Goal: Task Accomplishment & Management: Manage account settings

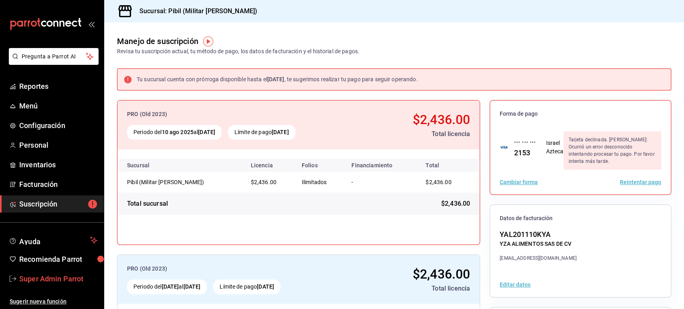
click at [54, 282] on span "Super Admin Parrot" at bounding box center [58, 279] width 78 height 11
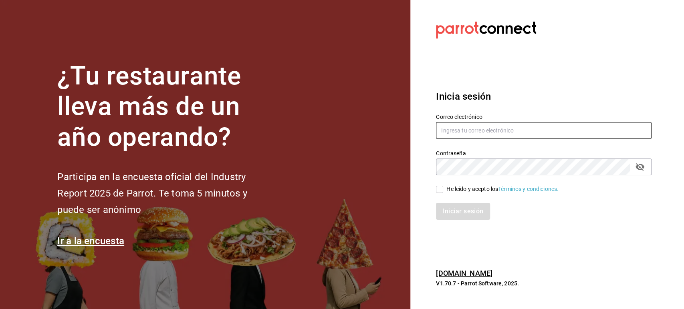
click at [475, 135] on input "text" at bounding box center [544, 130] width 216 height 17
paste input "palax@guadalupe.com"
type input "palax@guadalupe.com"
click at [445, 182] on div "He leído y acepto los Términos y condiciones." at bounding box center [538, 185] width 225 height 18
click at [436, 188] on input "He leído y acepto los Términos y condiciones." at bounding box center [439, 189] width 7 height 7
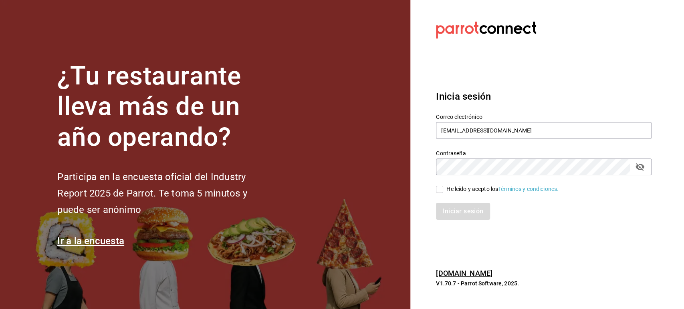
checkbox input "true"
click at [451, 212] on button "Iniciar sesión" at bounding box center [463, 211] width 55 height 17
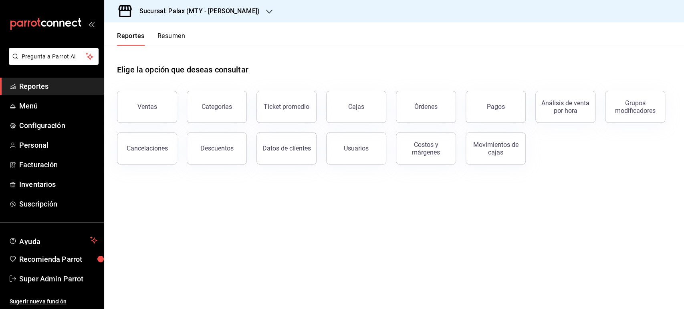
click at [220, 5] on div "Sucursal: Palax (MTY - GARZA SADA)" at bounding box center [193, 11] width 165 height 22
click at [152, 53] on span "Palax (Guadalupe)" at bounding box center [148, 53] width 75 height 8
click at [215, 12] on h3 "Sucursal: Palax (MTY - GARZA SADA)" at bounding box center [196, 11] width 127 height 10
click at [181, 35] on div "Palax (MTY - GARZA SADA)" at bounding box center [164, 34] width 107 height 8
click at [221, 9] on h3 "Sucursal: Palax (MTY - GARZA SADA)" at bounding box center [196, 11] width 127 height 10
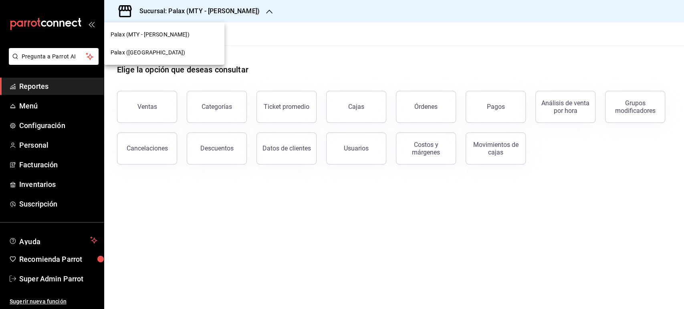
click at [171, 51] on div "Palax (Guadalupe)" at bounding box center [164, 53] width 107 height 8
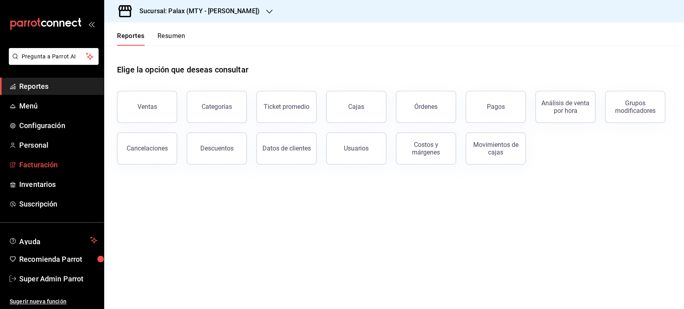
click at [44, 166] on span "Facturación" at bounding box center [58, 165] width 78 height 11
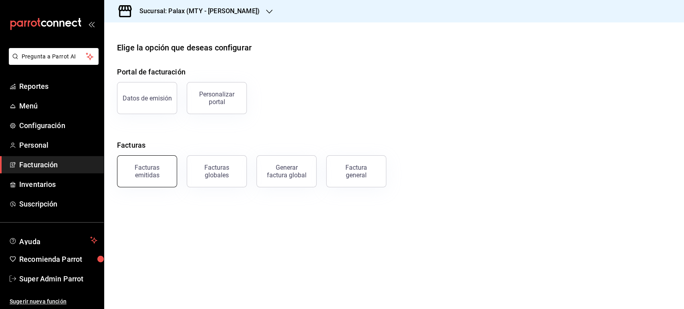
click at [158, 168] on div "Facturas emitidas" at bounding box center [147, 171] width 50 height 15
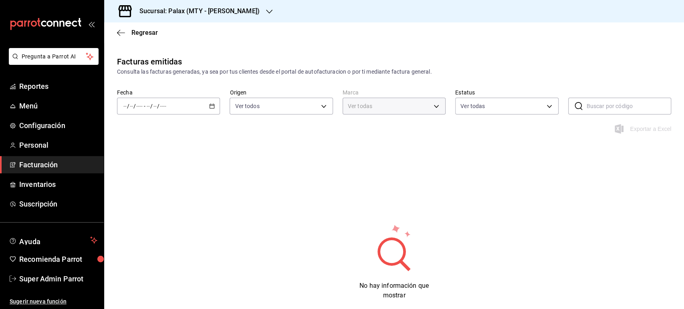
type input "7795581a-13ec-4648-b830-0343ae492405"
click at [121, 35] on icon "button" at bounding box center [121, 32] width 8 height 7
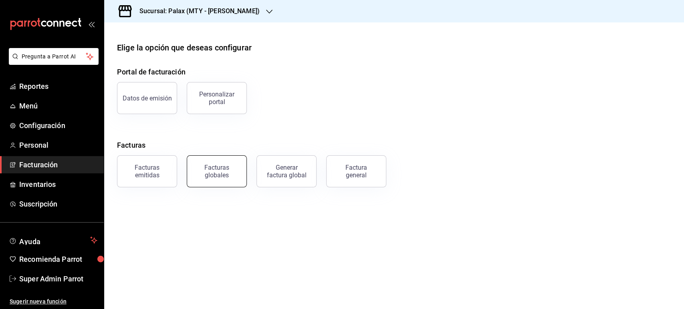
click at [226, 180] on button "Facturas globales" at bounding box center [217, 172] width 60 height 32
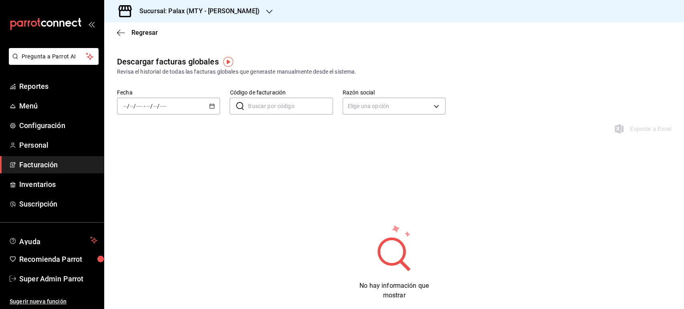
click at [210, 108] on \(Stroke\) "button" at bounding box center [212, 106] width 5 height 4
click at [160, 187] on span "Mes actual" at bounding box center [155, 184] width 62 height 8
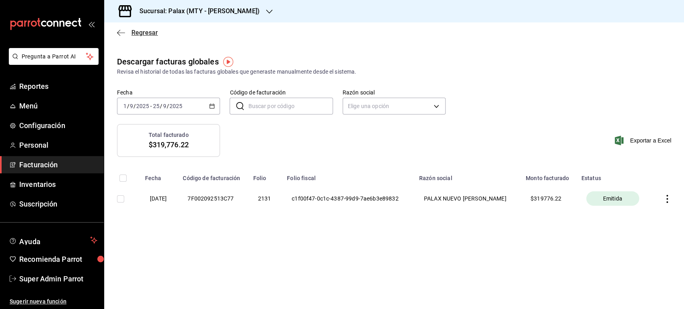
click at [122, 32] on icon "button" at bounding box center [121, 32] width 8 height 7
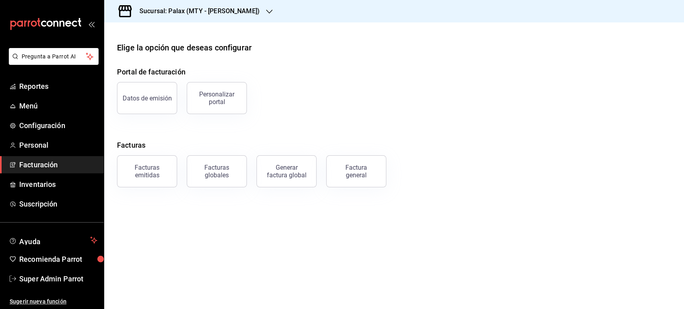
click at [300, 80] on div "Datos de emisión Personalizar portal" at bounding box center [389, 94] width 564 height 42
click at [44, 89] on span "Reportes" at bounding box center [58, 86] width 78 height 11
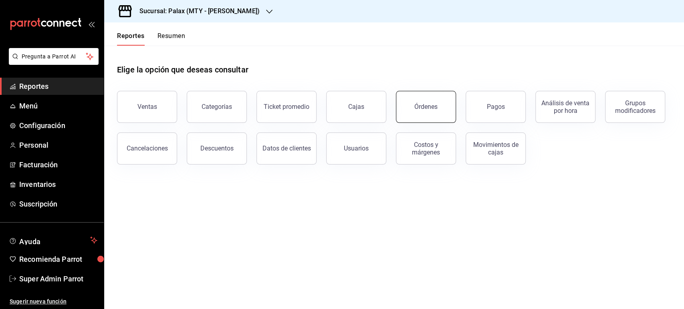
click at [447, 108] on button "Órdenes" at bounding box center [426, 107] width 60 height 32
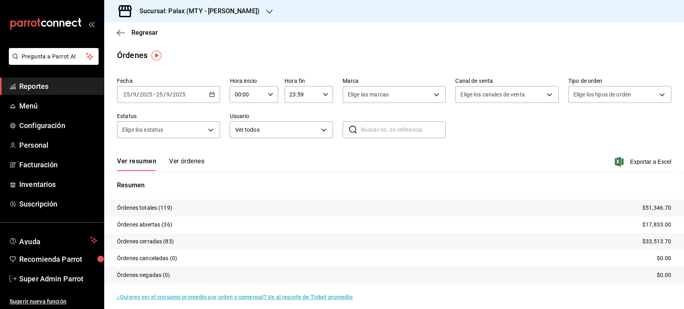
click at [213, 93] on \(Stroke\) "button" at bounding box center [212, 95] width 5 height 4
click at [142, 208] on span "Rango de fechas" at bounding box center [155, 209] width 62 height 8
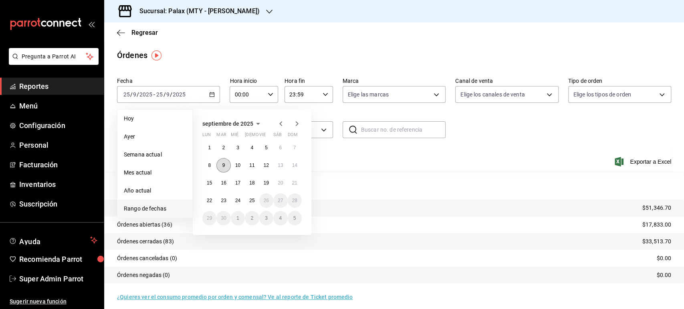
click at [224, 163] on abbr "9" at bounding box center [223, 166] width 3 height 6
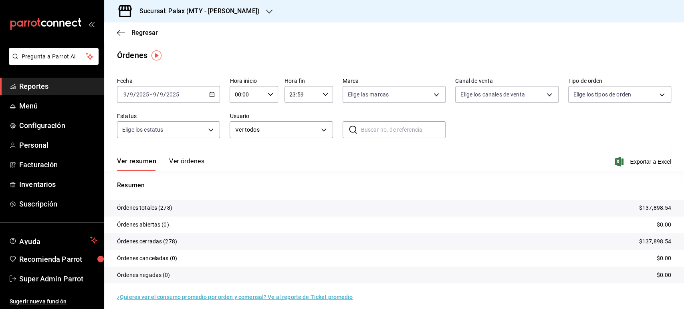
click at [192, 161] on button "Ver órdenes" at bounding box center [186, 165] width 35 height 14
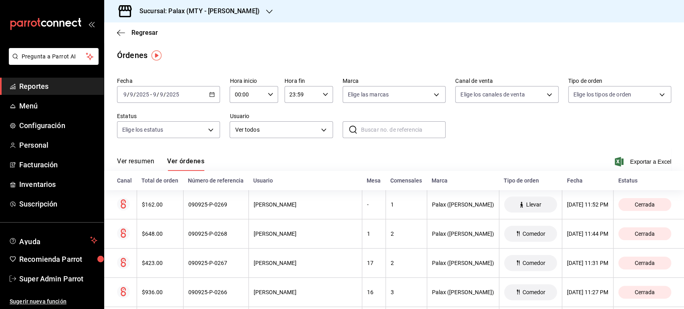
click at [214, 96] on div "2025-09-09 9 / 9 / 2025 - 2025-09-09 9 / 9 / 2025" at bounding box center [168, 94] width 103 height 17
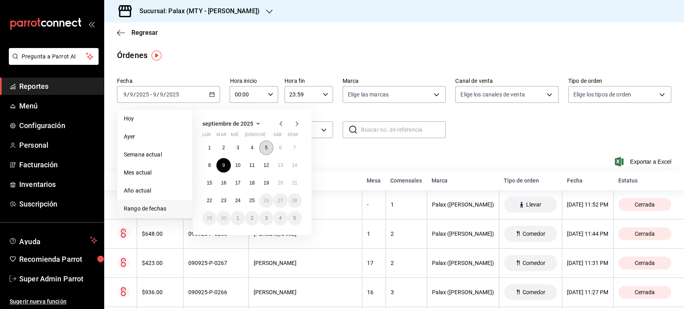
click at [270, 146] on button "5" at bounding box center [266, 148] width 14 height 14
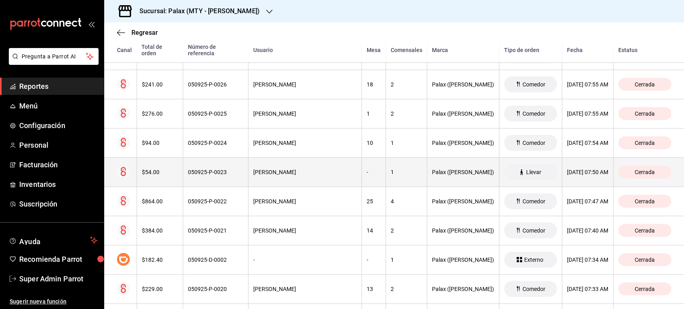
scroll to position [9416, 0]
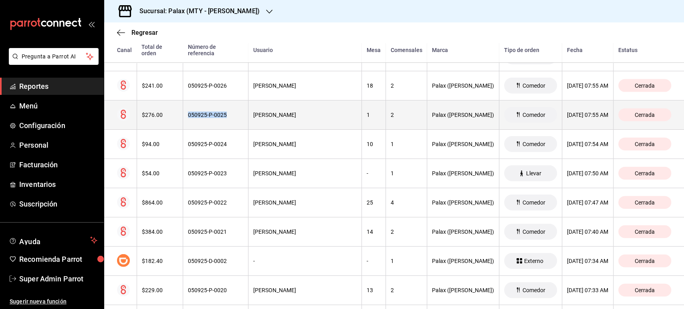
drag, startPoint x: 221, startPoint y: 98, endPoint x: 189, endPoint y: 96, distance: 32.5
click at [189, 101] on th "050925-P-0025" at bounding box center [215, 115] width 65 height 29
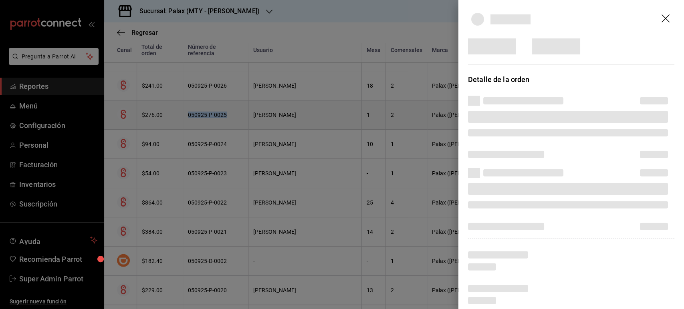
copy div "050925-P-0025"
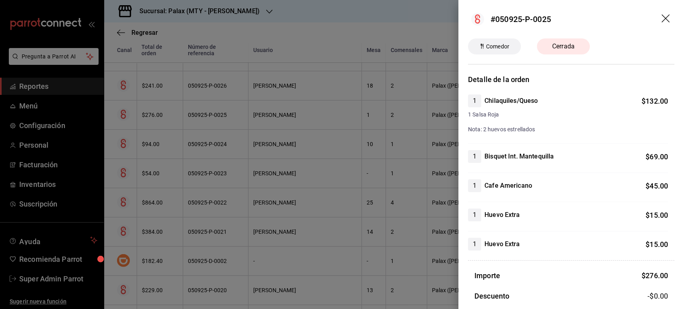
click at [522, 21] on div "#050925-P-0025" at bounding box center [521, 19] width 61 height 12
click at [178, 69] on div at bounding box center [342, 154] width 684 height 309
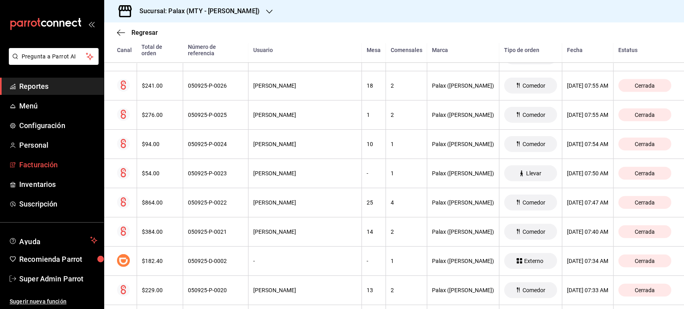
click at [42, 163] on span "Facturación" at bounding box center [58, 165] width 78 height 11
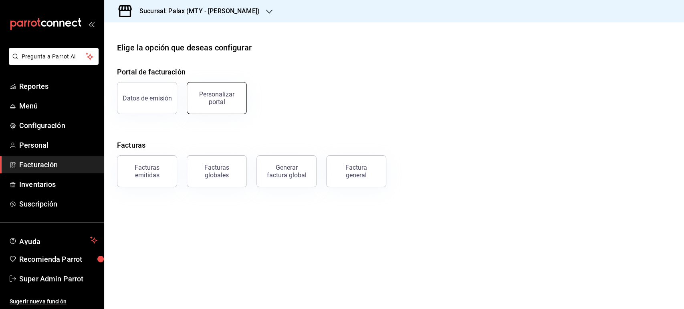
click at [214, 97] on div "Personalizar portal" at bounding box center [217, 98] width 50 height 15
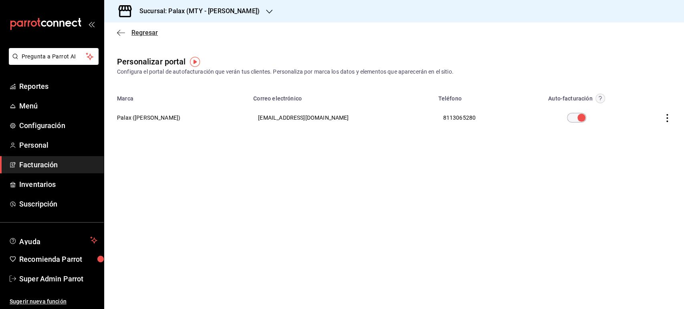
click at [122, 32] on icon "button" at bounding box center [121, 32] width 8 height 7
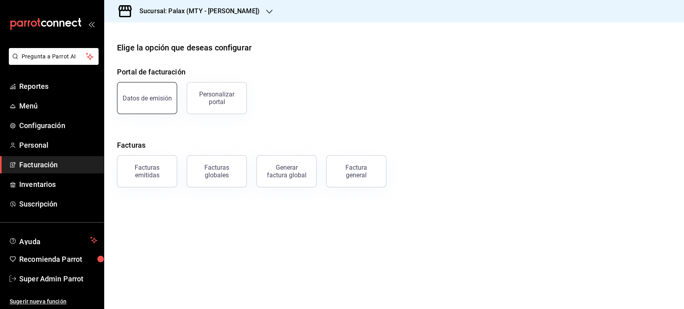
click at [155, 105] on button "Datos de emisión" at bounding box center [147, 98] width 60 height 32
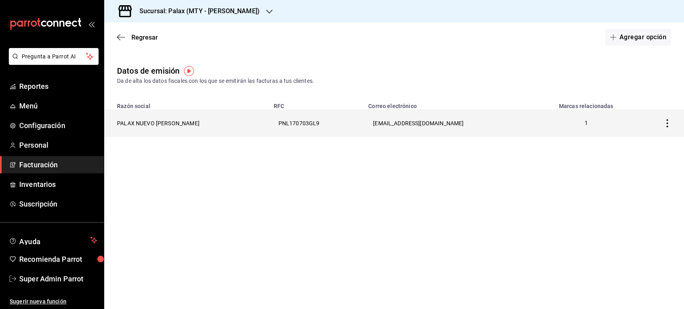
click at [153, 122] on th "PALAX NUEVO LEON" at bounding box center [186, 123] width 165 height 28
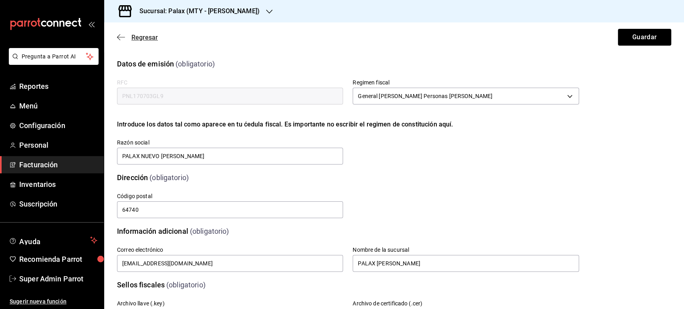
click at [127, 38] on span "Regresar" at bounding box center [137, 38] width 41 height 8
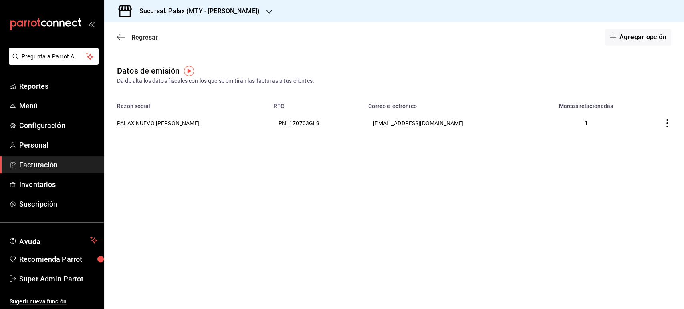
click at [125, 38] on span "Regresar" at bounding box center [137, 38] width 41 height 8
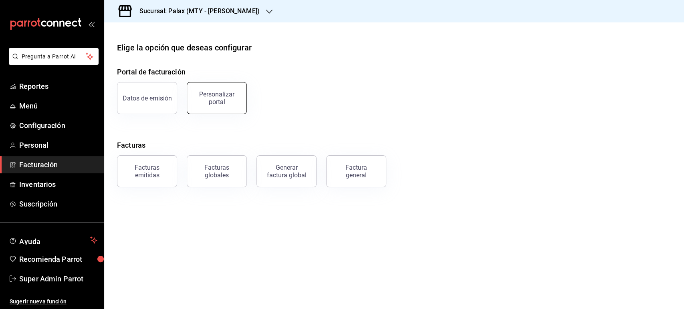
click at [208, 97] on div "Personalizar portal" at bounding box center [217, 98] width 50 height 15
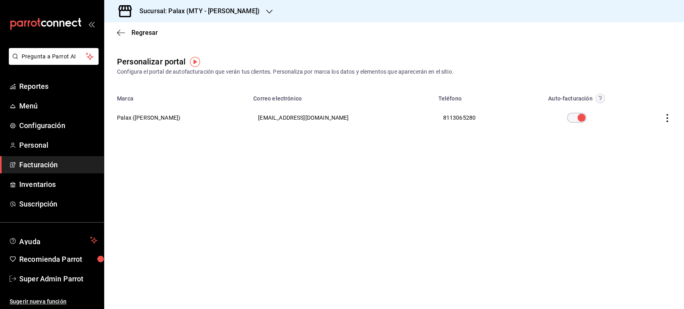
click at [154, 119] on th "Palax (Garza Sada)" at bounding box center [176, 117] width 144 height 29
click at [669, 117] on icon "button" at bounding box center [667, 118] width 8 height 8
click at [623, 109] on span "Editar" at bounding box center [614, 108] width 27 height 8
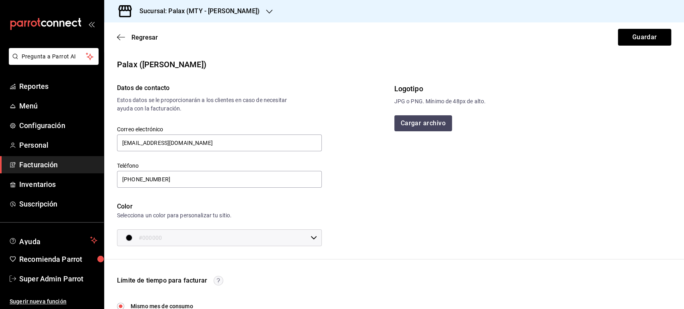
scroll to position [154, 0]
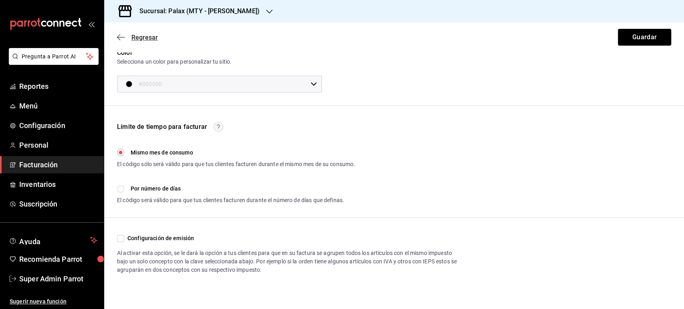
click at [119, 38] on icon "button" at bounding box center [121, 37] width 8 height 7
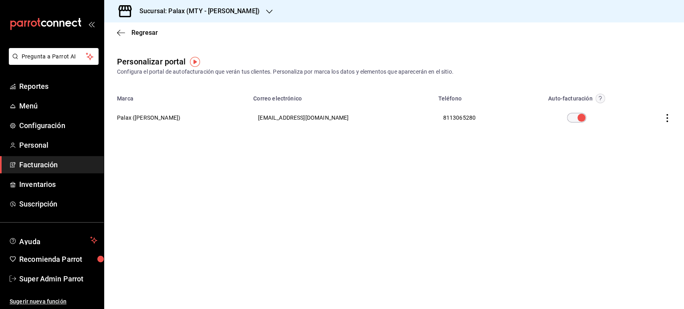
click at [245, 9] on h3 "Sucursal: Palax (MTY - GARZA SADA)" at bounding box center [196, 11] width 127 height 10
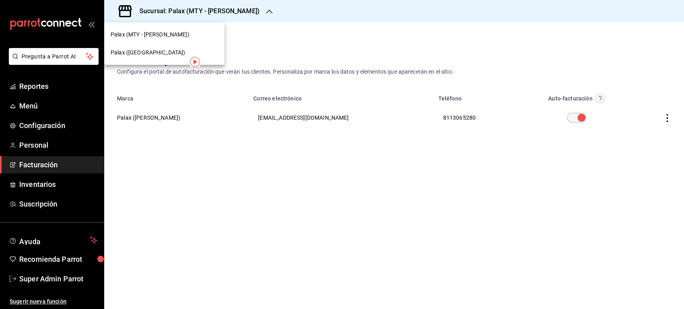
click at [183, 49] on div "Palax (Guadalupe)" at bounding box center [164, 53] width 107 height 8
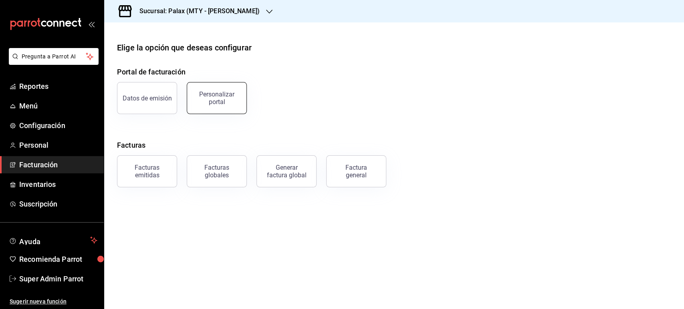
click at [219, 101] on div "Personalizar portal" at bounding box center [217, 98] width 50 height 15
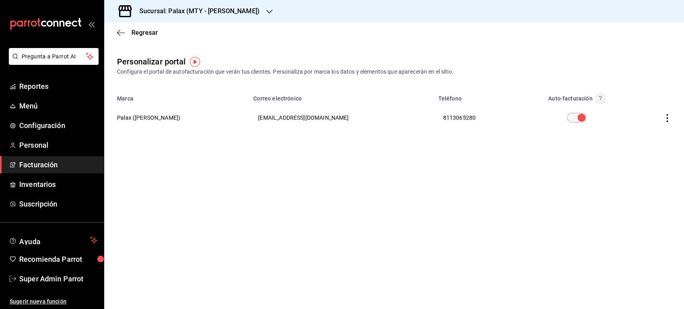
click at [145, 117] on th "Palax (Garza Sada)" at bounding box center [176, 117] width 144 height 29
click at [54, 120] on span "Configuración" at bounding box center [58, 125] width 78 height 11
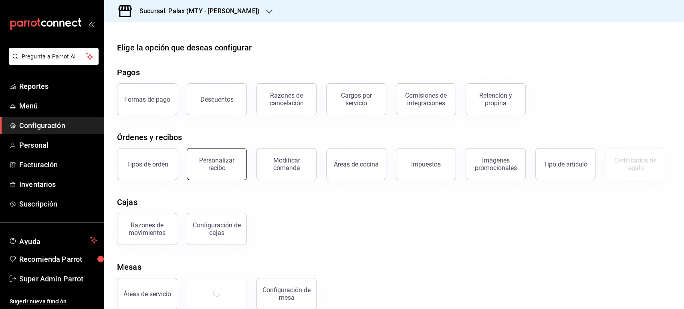
click at [226, 162] on div "Personalizar recibo" at bounding box center [217, 164] width 50 height 15
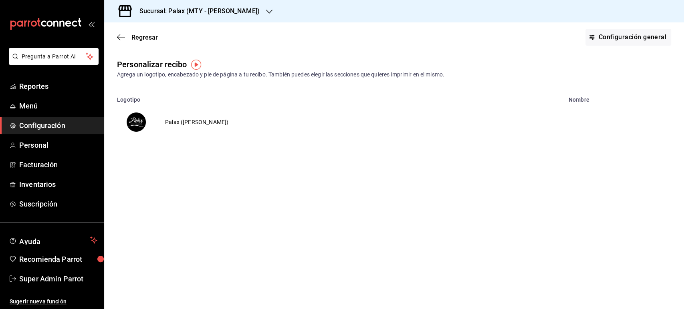
click at [203, 127] on td "Palax (Garza Sada)" at bounding box center [197, 122] width 83 height 38
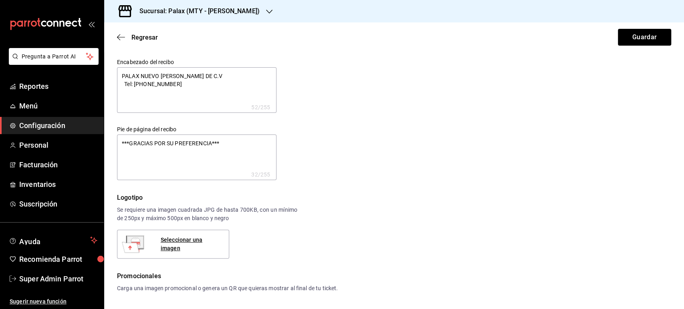
type textarea "x"
click at [58, 279] on span "Super Admin Parrot" at bounding box center [58, 279] width 78 height 11
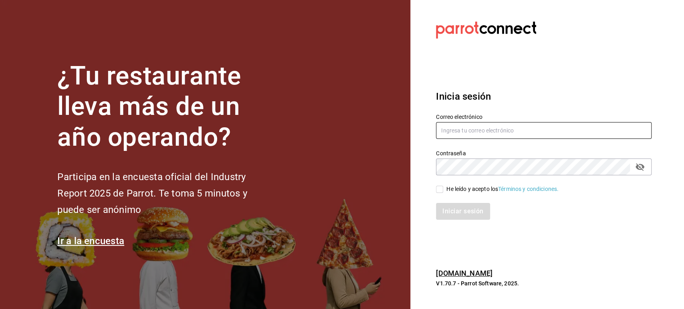
click at [467, 128] on input "text" at bounding box center [544, 130] width 216 height 17
paste input "multiuser@palax.com"
type input "multiuser@palax.com"
click at [443, 189] on span "He leído y acepto los Términos y condiciones." at bounding box center [500, 189] width 115 height 8
click at [443, 189] on input "He leído y acepto los Términos y condiciones." at bounding box center [439, 189] width 7 height 7
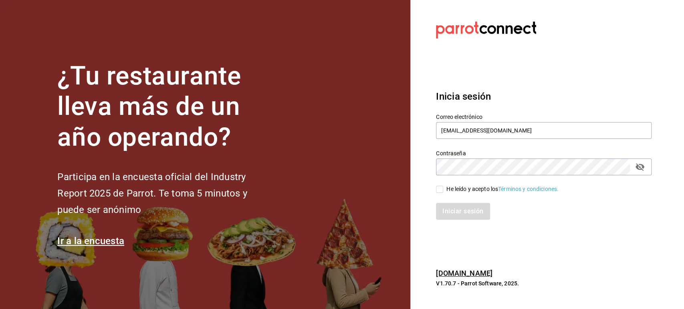
checkbox input "true"
click at [455, 215] on button "Iniciar sesión" at bounding box center [463, 211] width 55 height 17
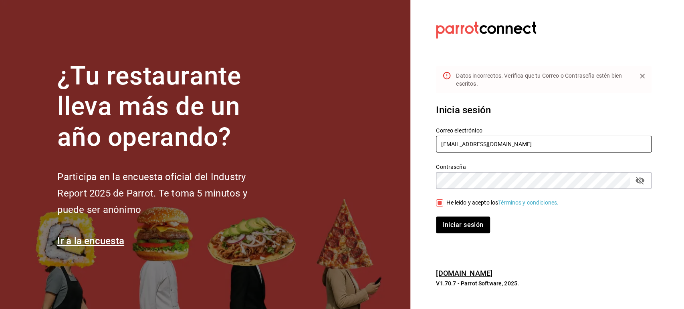
click at [475, 141] on input "multiuser@palax.com" at bounding box center [544, 144] width 216 height 17
paste input "palax@guadalupe"
click at [445, 223] on button "Iniciar sesión" at bounding box center [463, 225] width 55 height 17
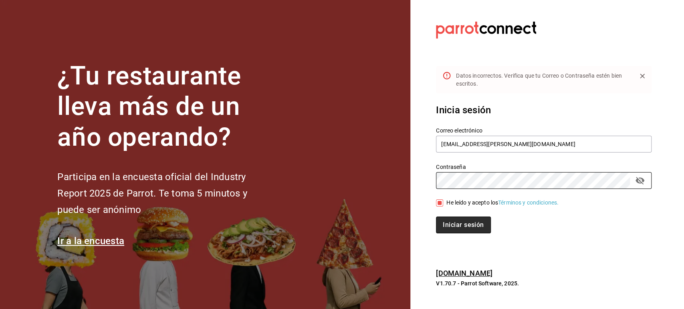
click at [446, 224] on button "Iniciar sesión" at bounding box center [463, 225] width 55 height 17
click at [469, 145] on input "palax@guadalupe.com" at bounding box center [544, 144] width 216 height 17
paste input "arza"
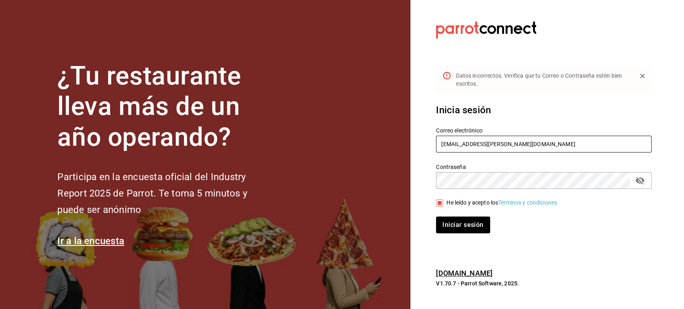
type input "palax@garza.com"
click at [453, 188] on div "Contraseña" at bounding box center [544, 180] width 216 height 17
click at [453, 225] on button "Iniciar sesión" at bounding box center [463, 225] width 55 height 17
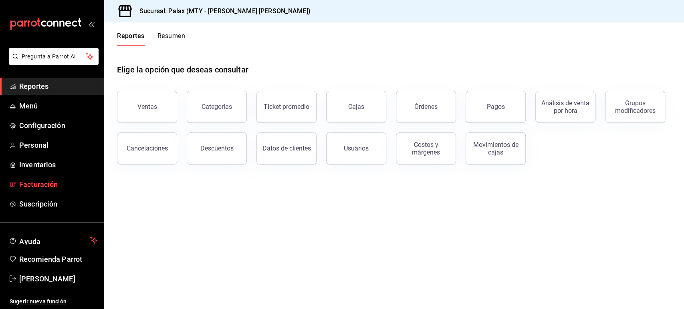
click at [44, 186] on span "Facturación" at bounding box center [58, 184] width 78 height 11
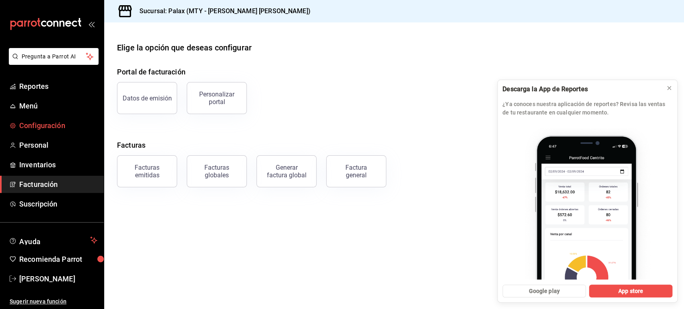
click at [48, 126] on span "Configuración" at bounding box center [58, 125] width 78 height 11
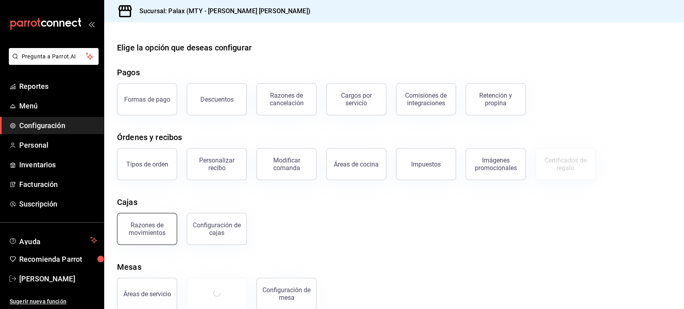
scroll to position [13, 0]
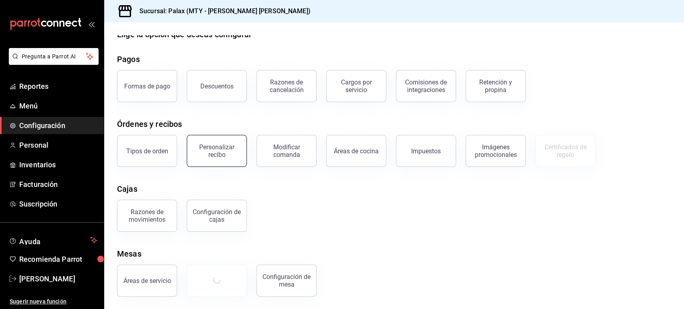
click at [216, 163] on button "Personalizar recibo" at bounding box center [217, 151] width 60 height 32
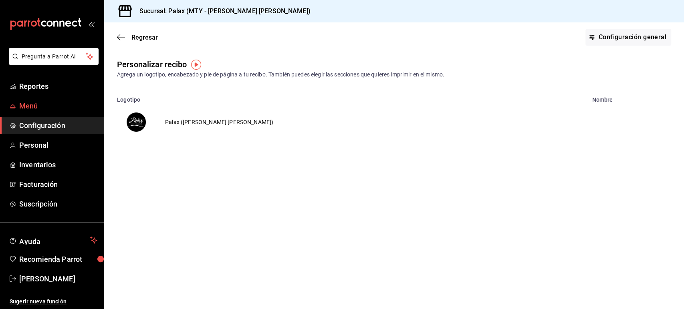
click at [32, 105] on span "Menú" at bounding box center [58, 106] width 78 height 11
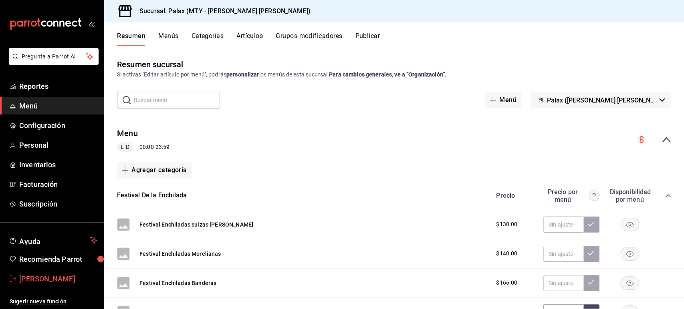
click at [47, 282] on span "Raul Villarreal" at bounding box center [58, 279] width 78 height 11
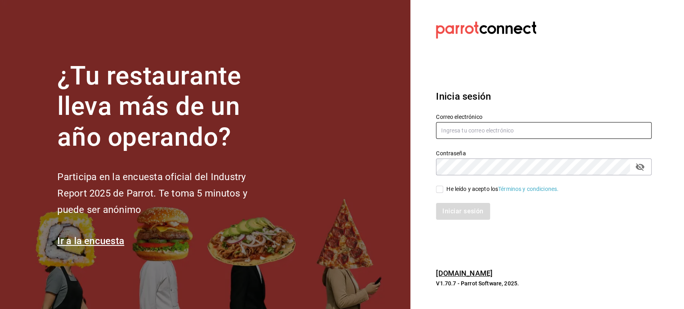
click at [459, 135] on input "text" at bounding box center [544, 130] width 216 height 17
paste input "[EMAIL_ADDRESS][DOMAIN_NAME]"
type input "[EMAIL_ADDRESS][DOMAIN_NAME]"
click at [441, 191] on input "He leído y acepto los Términos y condiciones." at bounding box center [439, 189] width 7 height 7
checkbox input "true"
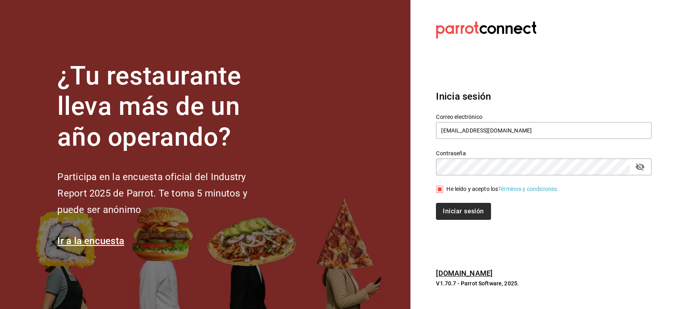
click at [455, 215] on button "Iniciar sesión" at bounding box center [463, 211] width 55 height 17
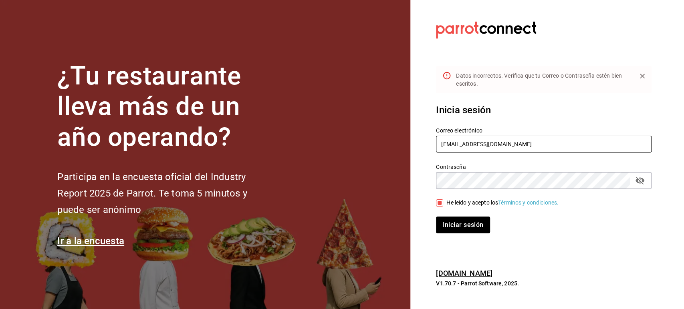
click at [469, 141] on input "[EMAIL_ADDRESS][DOMAIN_NAME]" at bounding box center [544, 144] width 216 height 17
paste input "cetys"
type input "haztujugo@cetys.com"
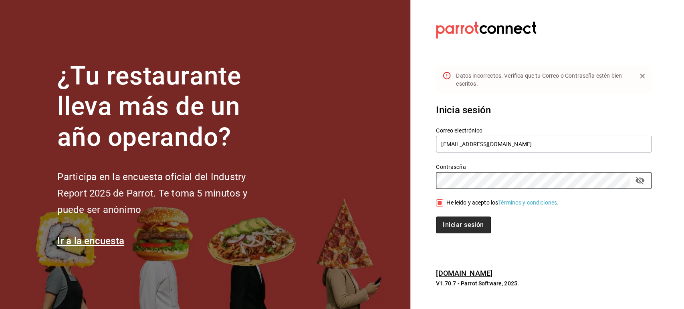
click at [459, 227] on button "Iniciar sesión" at bounding box center [463, 225] width 55 height 17
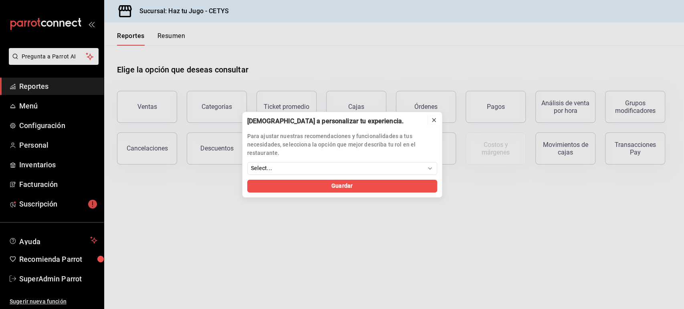
click at [433, 123] on icon at bounding box center [434, 120] width 6 height 6
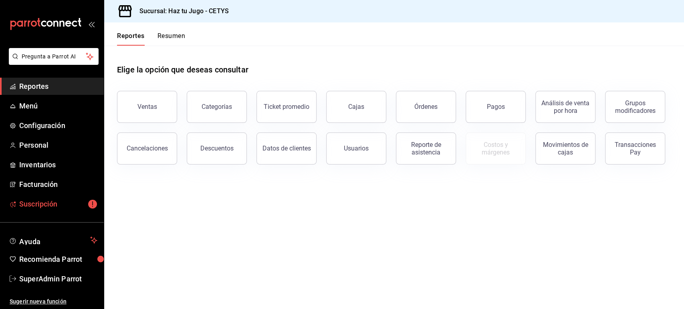
click at [42, 204] on span "Suscripción" at bounding box center [58, 204] width 78 height 11
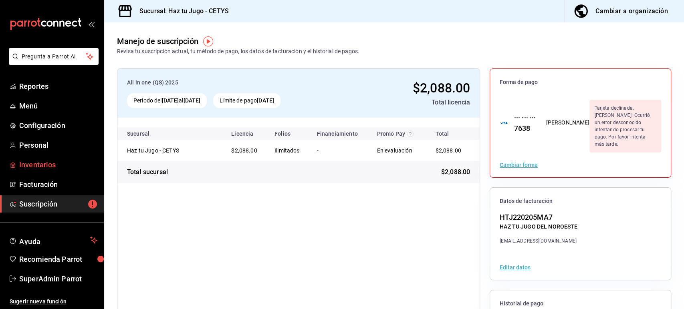
click at [48, 166] on span "Inventarios" at bounding box center [58, 165] width 78 height 11
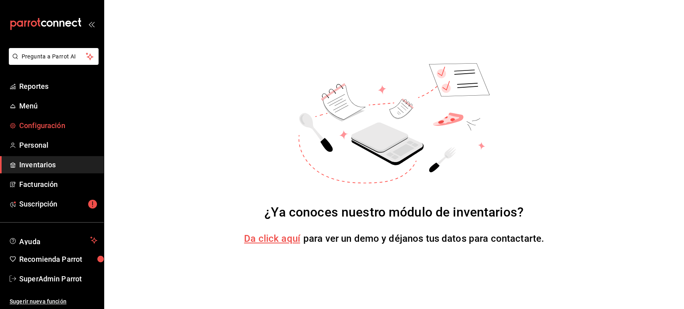
click at [49, 133] on link "Configuración" at bounding box center [52, 125] width 104 height 17
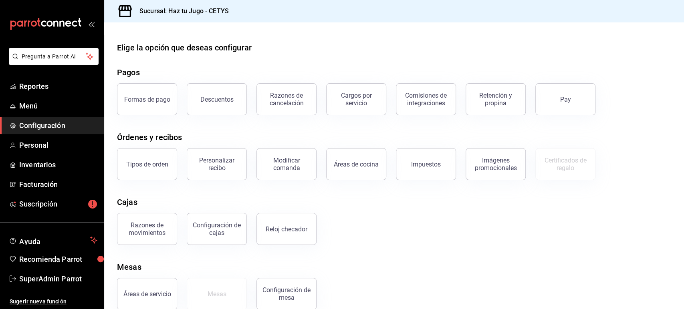
click at [279, 201] on div "Cajas" at bounding box center [394, 202] width 554 height 12
click at [448, 159] on button "Impuestos" at bounding box center [426, 164] width 60 height 32
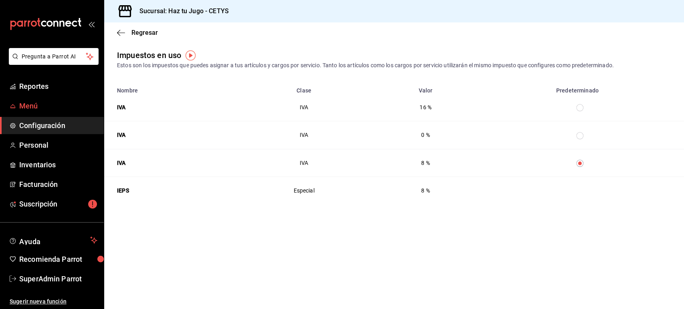
click at [33, 105] on span "Menú" at bounding box center [58, 106] width 78 height 11
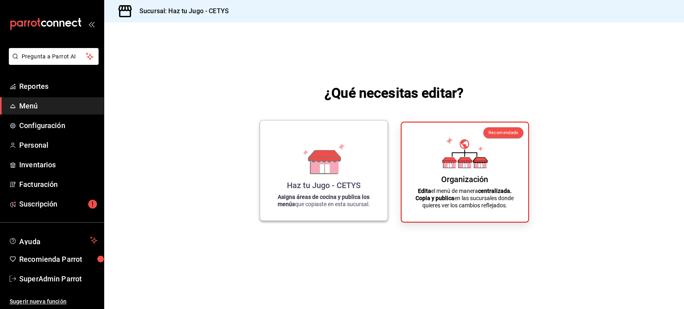
click at [341, 179] on div "Haz tu Jugo - CETYS Asigna áreas de cocina y publica los menús que copiaste en …" at bounding box center [324, 170] width 108 height 87
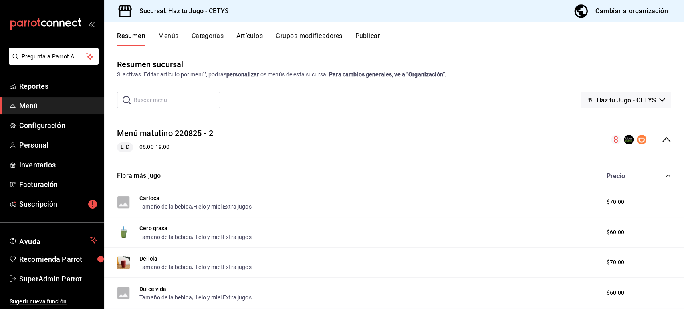
click at [211, 40] on button "Categorías" at bounding box center [208, 39] width 32 height 14
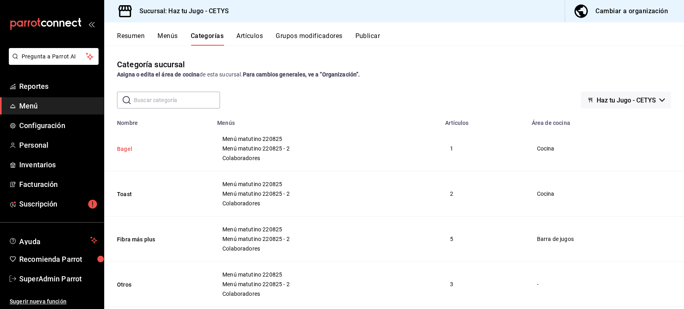
click at [126, 147] on button "Bagel" at bounding box center [157, 149] width 80 height 8
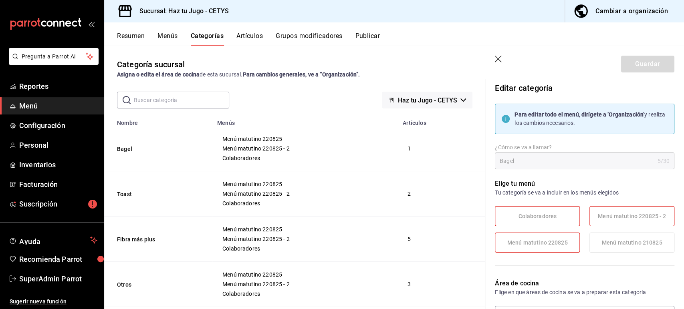
click at [625, 11] on div "Cambiar a organización" at bounding box center [632, 11] width 73 height 11
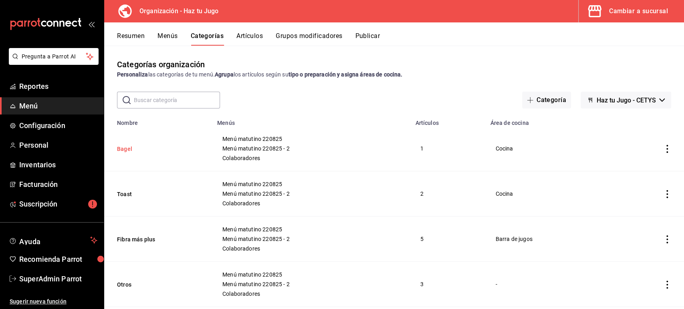
click at [126, 150] on button "Bagel" at bounding box center [157, 149] width 80 height 8
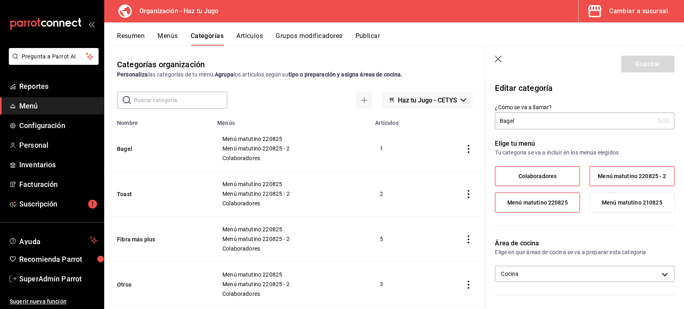
click at [253, 34] on button "Artículos" at bounding box center [249, 39] width 26 height 14
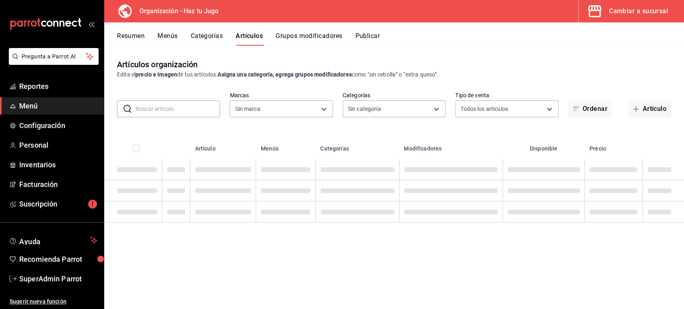
type input "f4de100d-6ef7-4b7e-9817-1d1b868e1466"
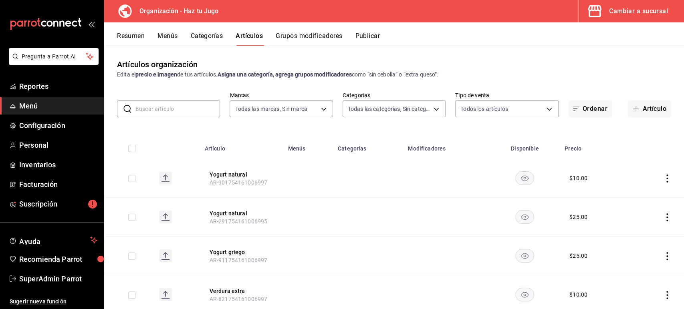
type input "00c53e79-dc2d-47c5-961f-a7350a1d6531,35aeb9f2-3a9c-40db-8bd7-db15457d59ae,f486c…"
click at [232, 172] on button "Yogurt natural" at bounding box center [242, 175] width 64 height 8
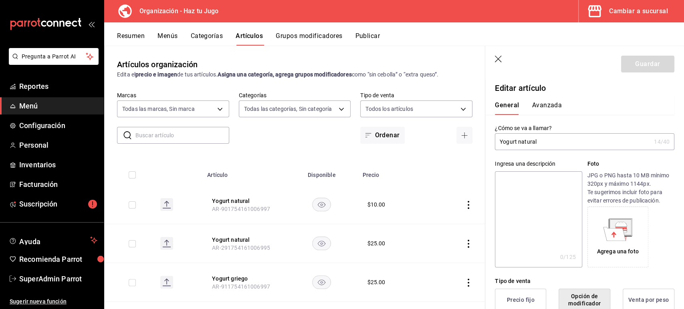
click at [548, 108] on button "Avanzada" at bounding box center [547, 108] width 30 height 14
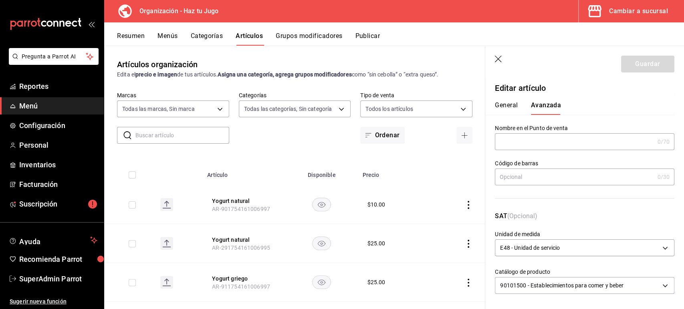
scroll to position [3, 0]
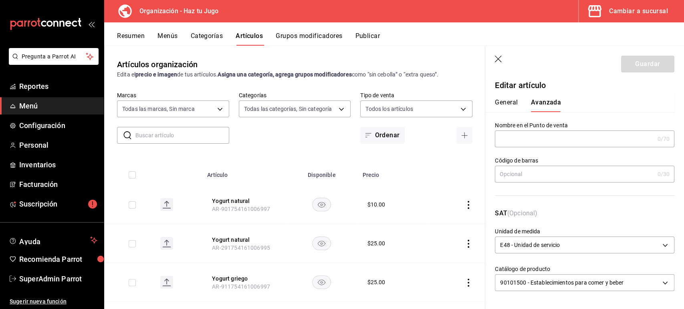
click at [577, 220] on p "SAT (Opcional)" at bounding box center [585, 218] width 180 height 19
click at [499, 58] on icon "button" at bounding box center [499, 60] width 8 height 8
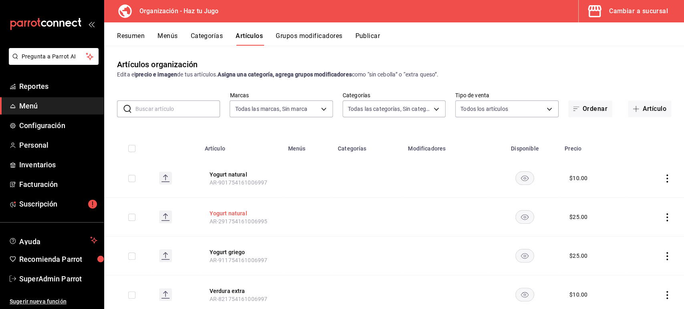
click at [233, 211] on button "Yogurt natural" at bounding box center [242, 214] width 64 height 8
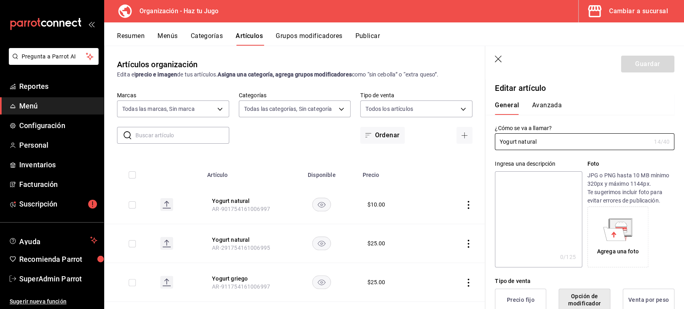
click at [552, 106] on button "Avanzada" at bounding box center [547, 108] width 30 height 14
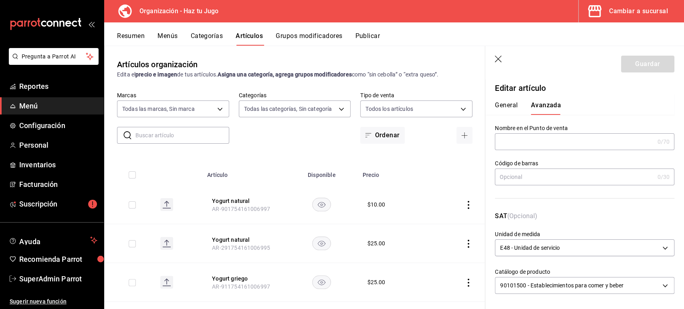
scroll to position [3, 0]
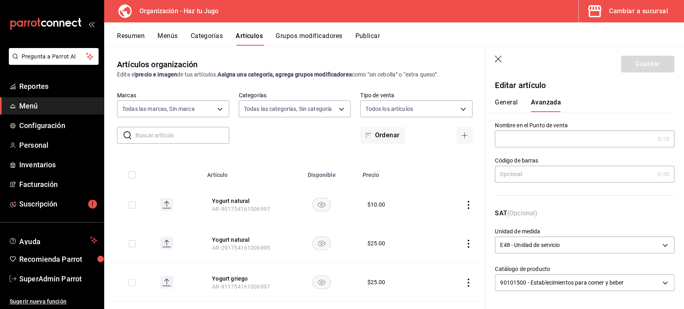
click at [509, 106] on button "General" at bounding box center [506, 106] width 23 height 14
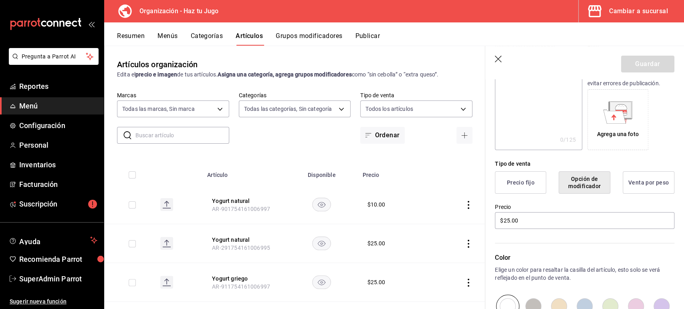
scroll to position [0, 0]
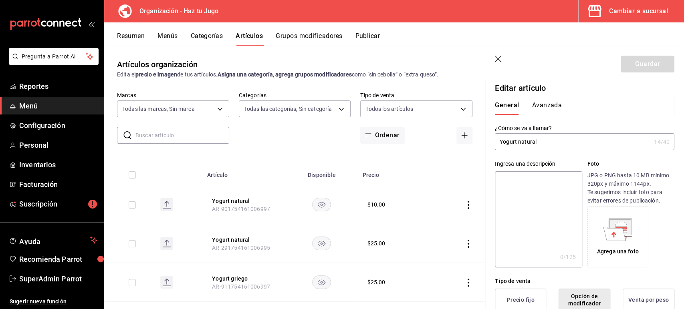
click at [622, 7] on div "Cambiar a sucursal" at bounding box center [638, 11] width 59 height 11
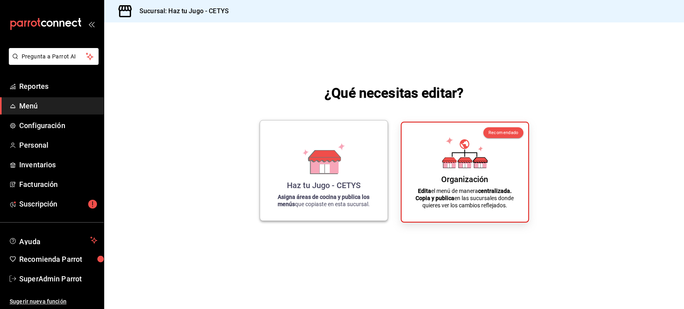
click at [323, 176] on div "Haz tu Jugo - CETYS Asigna áreas de cocina y publica los menús que copiaste en …" at bounding box center [324, 170] width 108 height 87
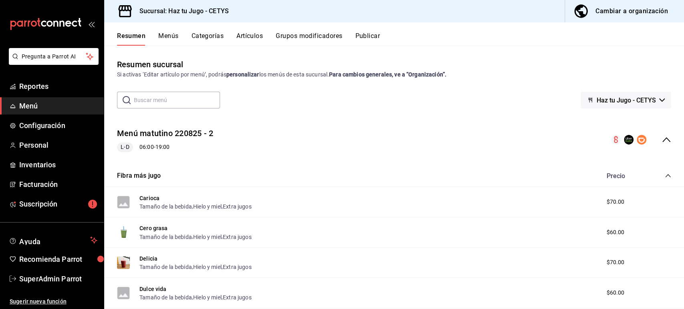
click at [251, 37] on button "Artículos" at bounding box center [249, 39] width 26 height 14
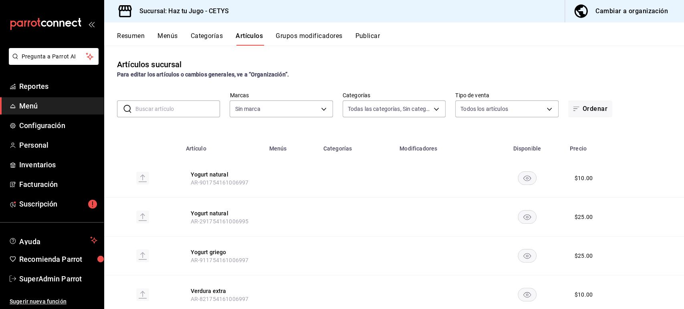
type input "00c53e79-dc2d-47c5-961f-a7350a1d6531,35aeb9f2-3a9c-40db-8bd7-db15457d59ae,f486c…"
type input "f4de100d-6ef7-4b7e-9817-1d1b868e1466"
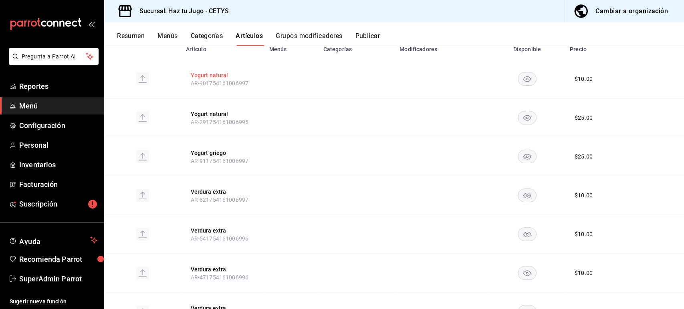
click at [213, 75] on button "Yogurt natural" at bounding box center [222, 75] width 64 height 8
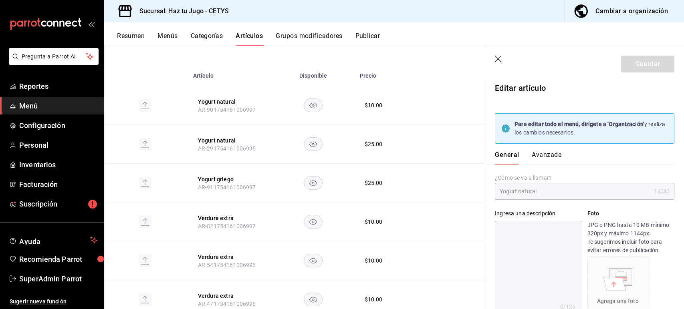
click at [536, 156] on button "Avanzada" at bounding box center [547, 158] width 30 height 14
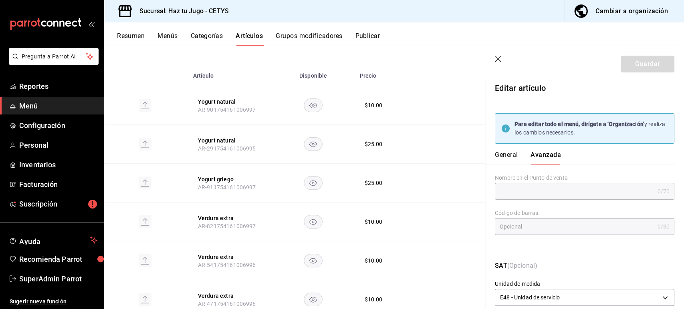
scroll to position [52, 0]
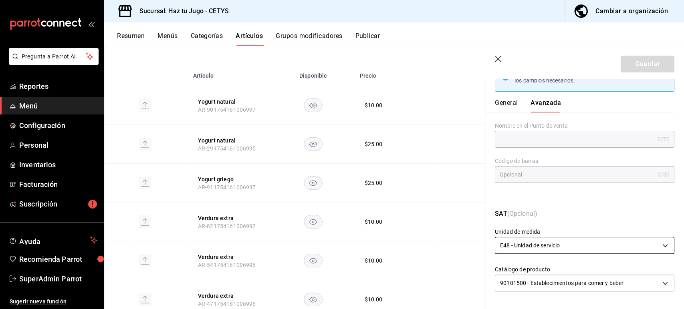
click at [545, 244] on body "Pregunta a Parrot AI Reportes Menú Configuración Personal Inventarios Facturaci…" at bounding box center [342, 154] width 684 height 309
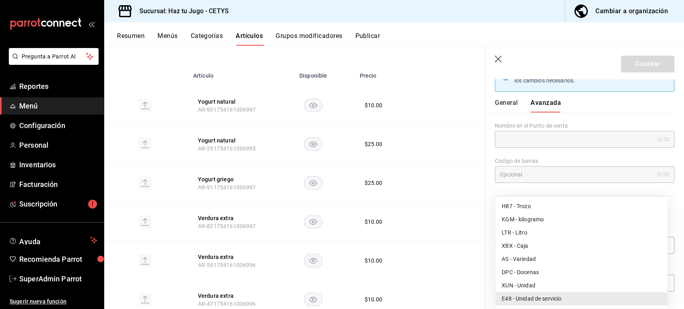
click at [556, 188] on div at bounding box center [342, 154] width 684 height 309
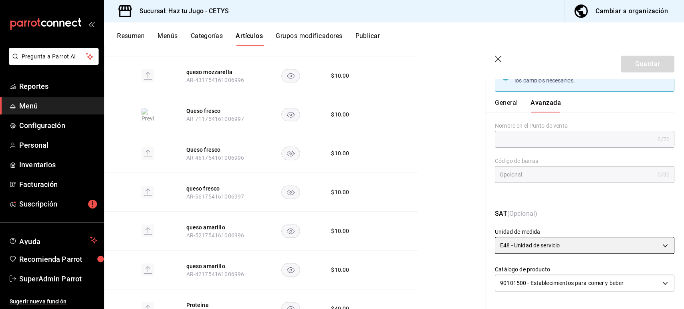
scroll to position [501, 0]
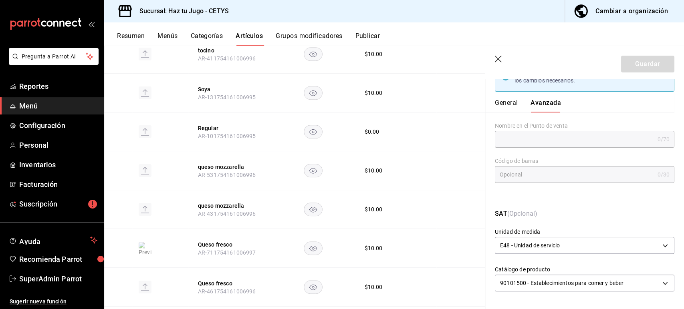
click at [498, 57] on icon "button" at bounding box center [499, 60] width 8 height 8
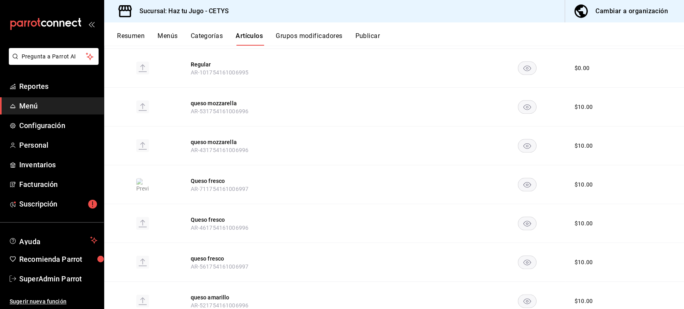
scroll to position [540, 0]
click at [133, 36] on button "Resumen" at bounding box center [131, 39] width 28 height 14
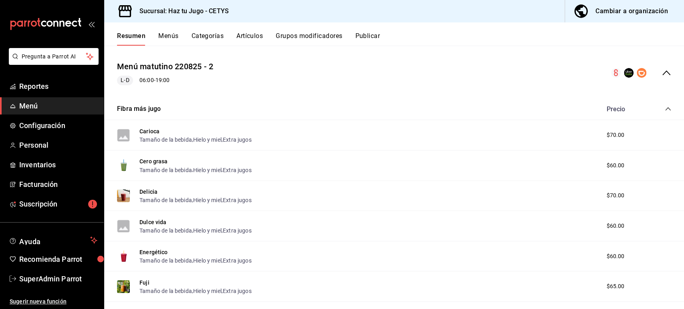
scroll to position [70, 0]
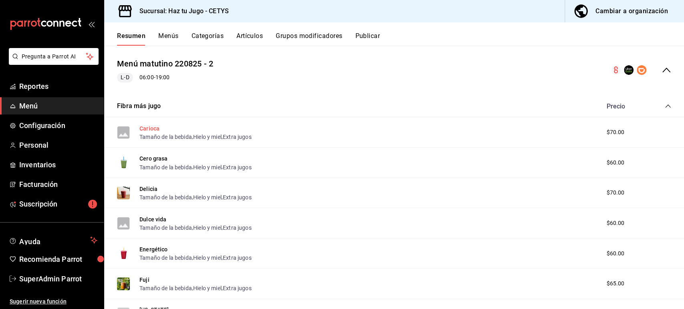
click at [148, 126] on button "Carioca" at bounding box center [149, 129] width 20 height 8
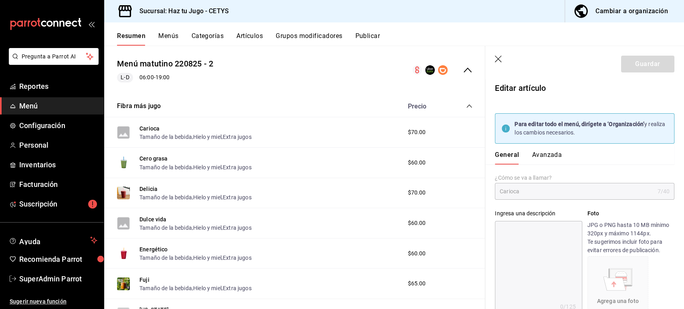
type input "$70.00"
type input "E48"
type input "90101500"
radio input "true"
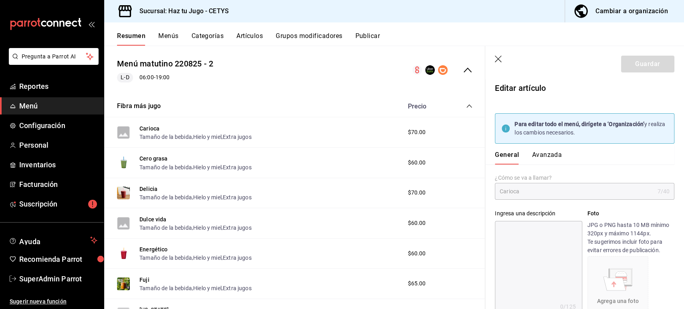
type input "f206f647-92bd-496a-b0f8-2aa570253bbd"
click at [545, 158] on button "Avanzada" at bounding box center [547, 158] width 30 height 14
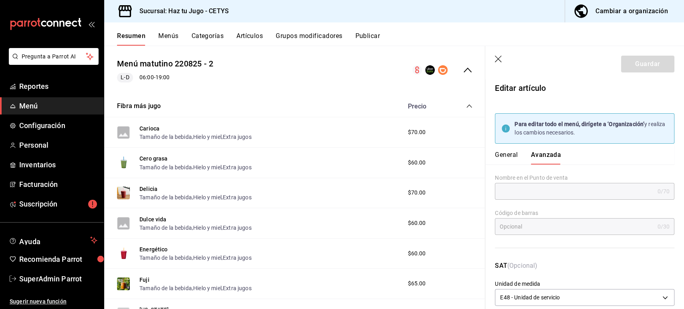
click at [497, 57] on icon "button" at bounding box center [499, 60] width 8 height 8
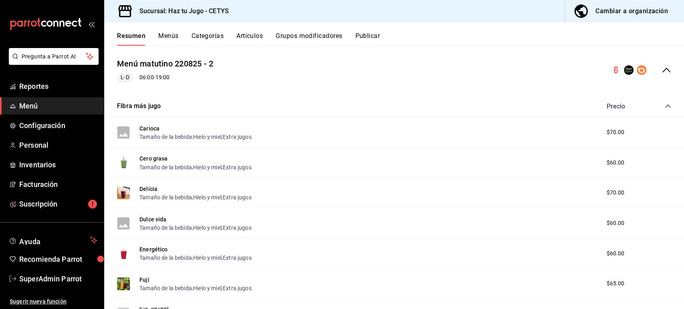
click at [600, 14] on div "Cambiar a organización" at bounding box center [632, 11] width 73 height 11
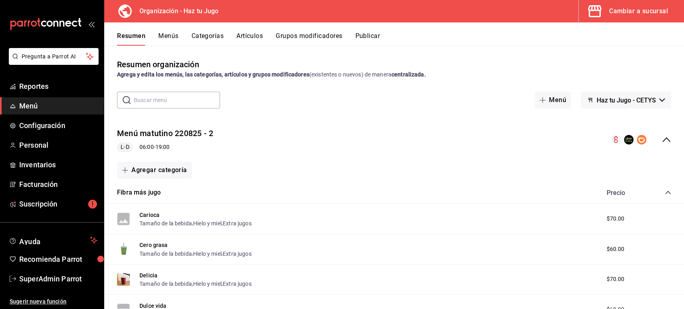
click at [662, 142] on icon "collapse-menu-row" at bounding box center [667, 140] width 10 height 10
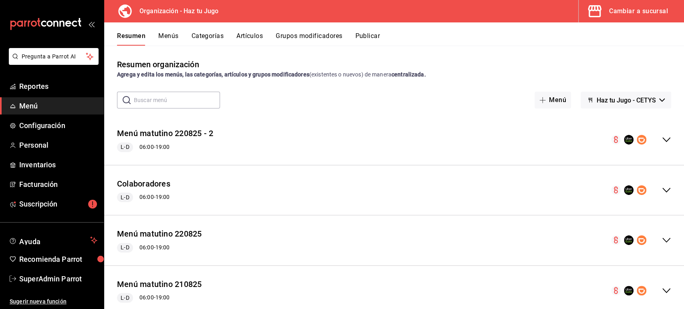
click at [615, 99] on span "Haz tu Jugo - CETYS" at bounding box center [626, 101] width 59 height 8
click at [508, 119] on div at bounding box center [342, 154] width 684 height 309
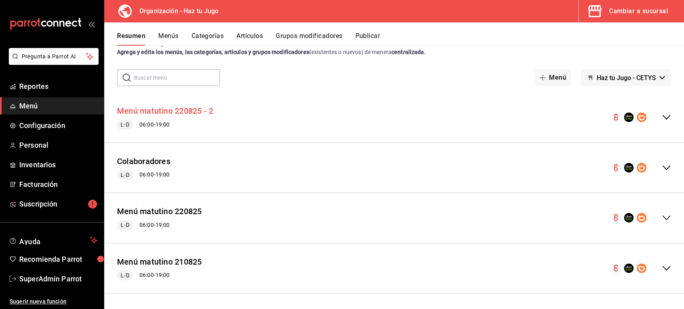
click at [144, 105] on button "Menú matutino 220825 - 2" at bounding box center [165, 111] width 96 height 12
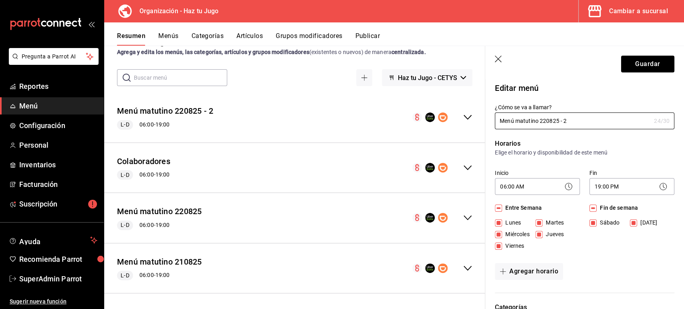
click at [497, 57] on icon "button" at bounding box center [499, 60] width 8 height 8
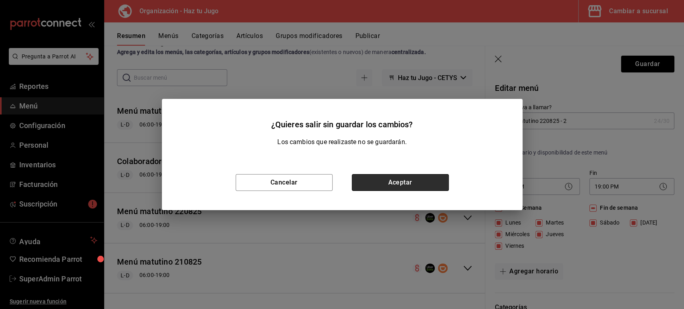
click at [376, 185] on button "Aceptar" at bounding box center [400, 182] width 97 height 17
checkbox input "false"
type input "1758821430778"
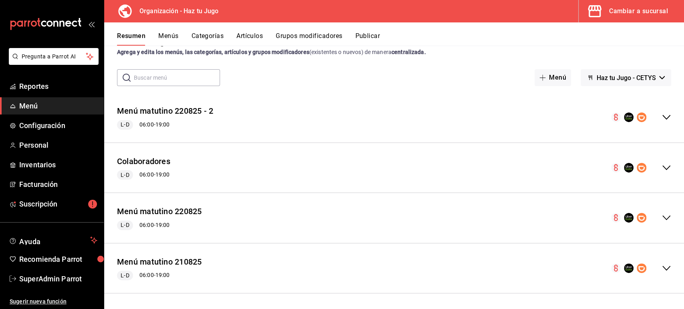
checkbox input "false"
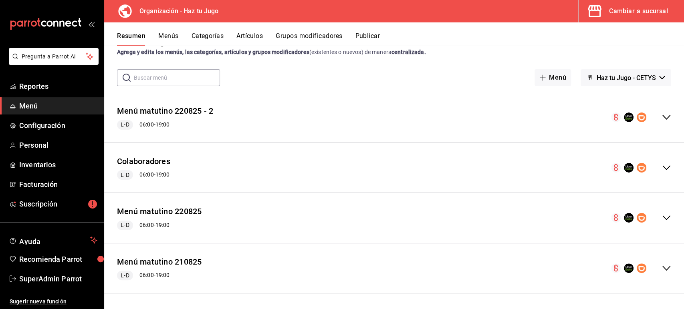
checkbox input "false"
click at [663, 168] on icon "collapse-menu-row" at bounding box center [667, 168] width 10 height 10
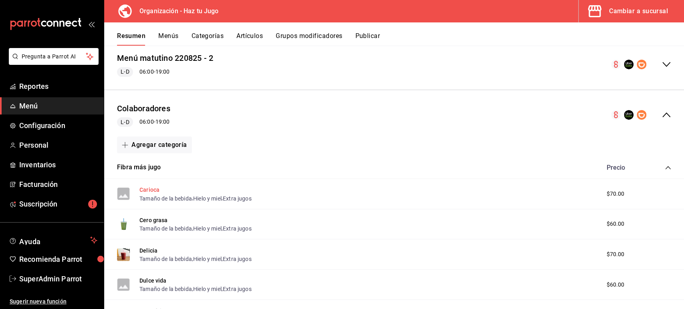
scroll to position [77, 0]
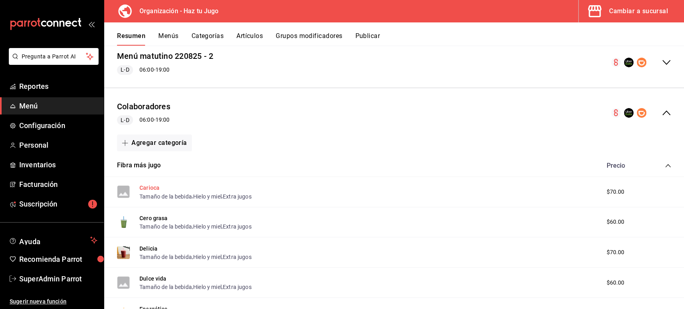
click at [148, 187] on button "Carioca" at bounding box center [149, 188] width 20 height 8
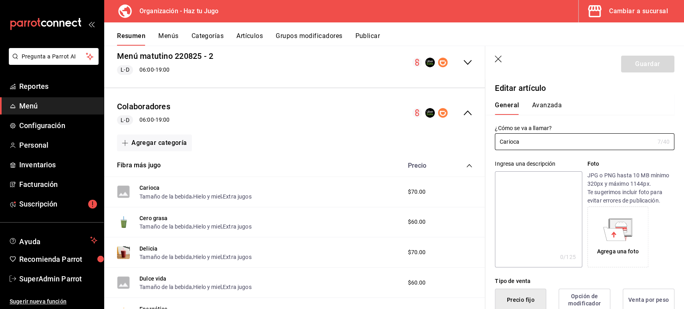
type input "$70.00"
type input "E48"
type input "90101500"
radio input "true"
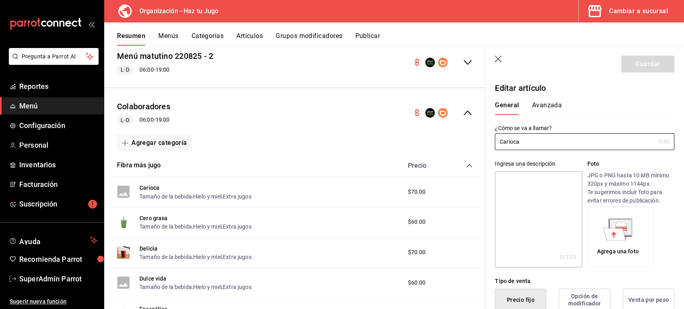
type input "f206f647-92bd-496a-b0f8-2aa570253bbd"
click at [552, 106] on button "Avanzada" at bounding box center [547, 108] width 30 height 14
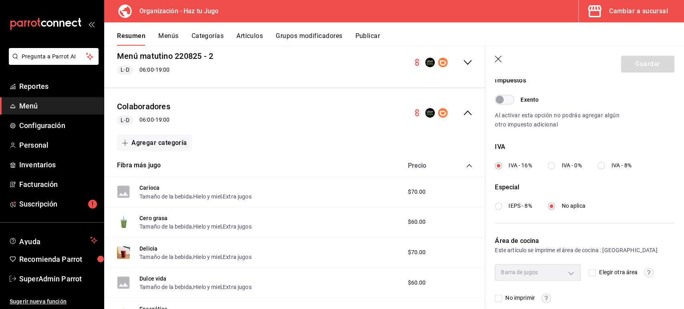
scroll to position [256, 0]
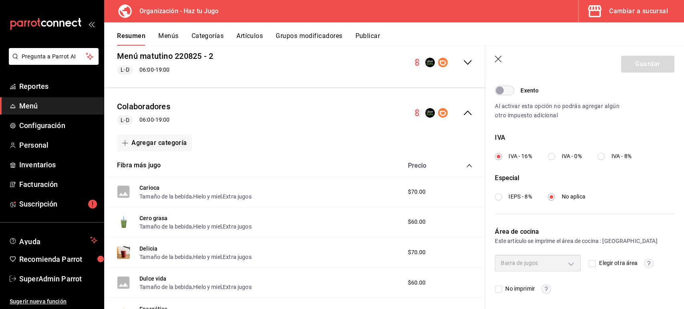
click at [499, 56] on icon "button" at bounding box center [499, 60] width 8 height 8
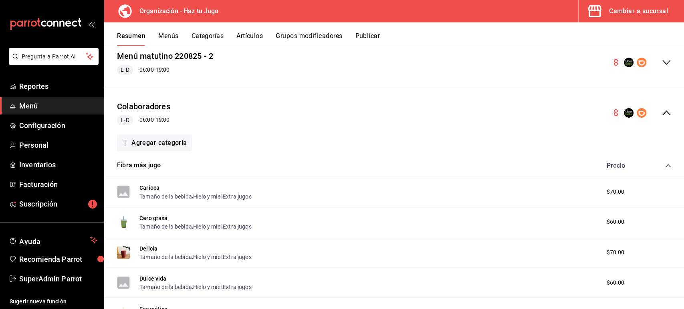
click at [662, 111] on icon "collapse-menu-row" at bounding box center [667, 113] width 10 height 10
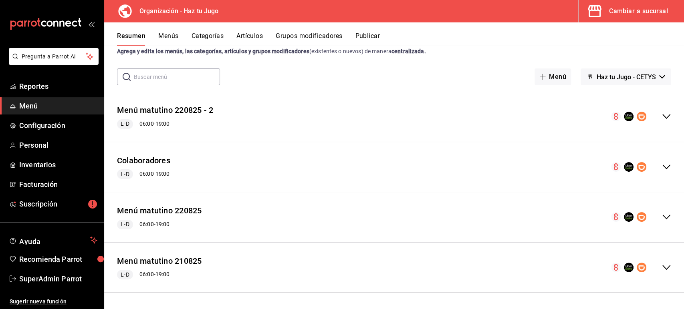
scroll to position [22, 0]
click at [603, 77] on span "Haz tu Jugo - CETYS" at bounding box center [626, 78] width 59 height 8
click at [458, 67] on div at bounding box center [342, 154] width 684 height 309
click at [616, 68] on div "Resumen organización Agrega y edita los menús, las categorías, artículos y grup…" at bounding box center [394, 161] width 580 height 251
click at [599, 77] on span "Haz tu Jugo - CETYS" at bounding box center [626, 78] width 59 height 8
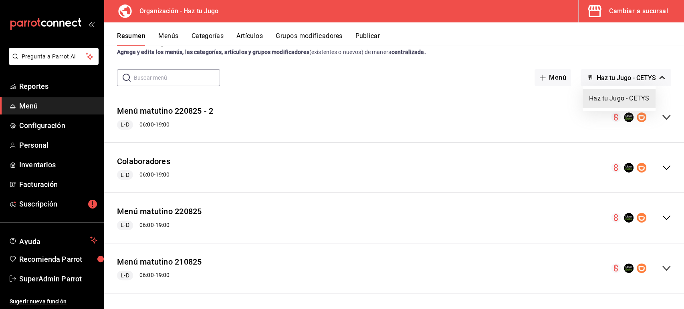
click at [549, 48] on div at bounding box center [342, 154] width 684 height 309
click at [178, 39] on button "Menús" at bounding box center [168, 39] width 20 height 14
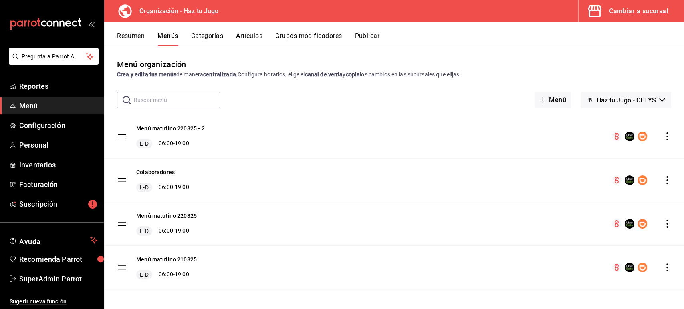
click at [663, 225] on icon "actions" at bounding box center [667, 224] width 8 height 8
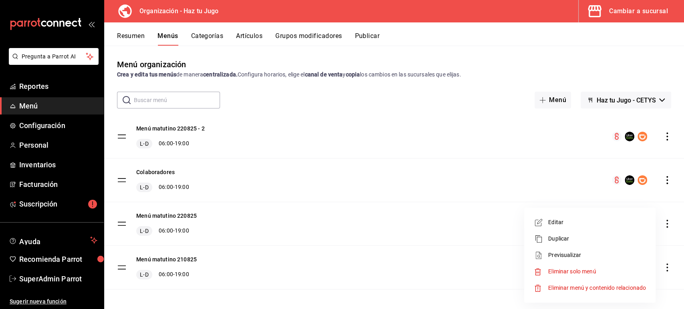
click at [380, 96] on div at bounding box center [342, 154] width 684 height 309
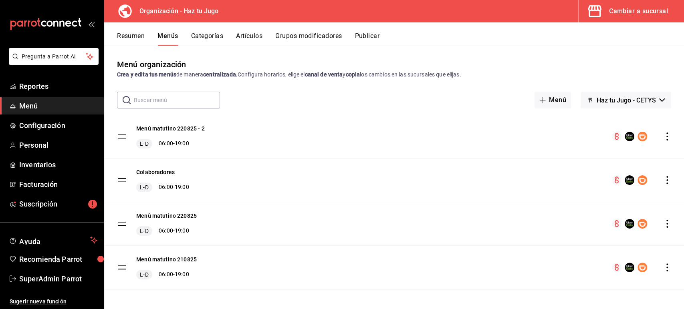
click at [663, 137] on icon "actions" at bounding box center [667, 137] width 8 height 8
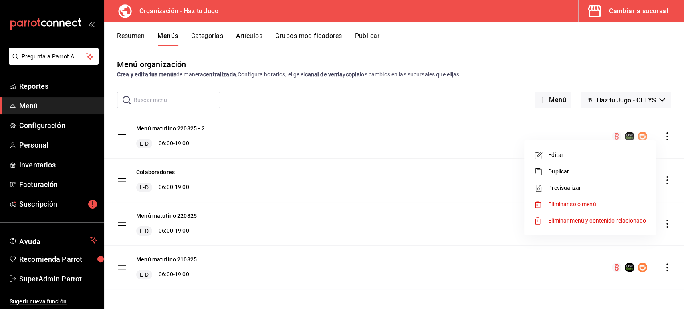
drag, startPoint x: 506, startPoint y: 113, endPoint x: 330, endPoint y: 99, distance: 176.9
click at [330, 99] on div at bounding box center [342, 154] width 684 height 309
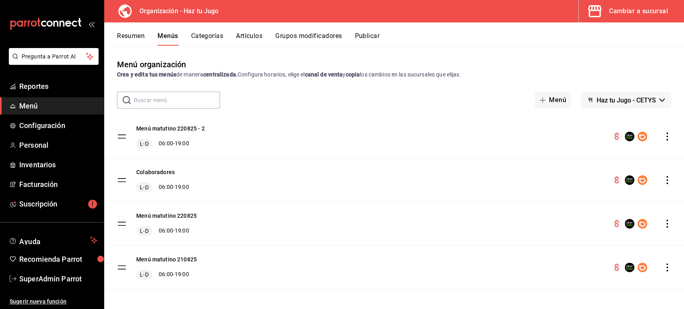
click at [138, 36] on button "Resumen" at bounding box center [131, 39] width 28 height 14
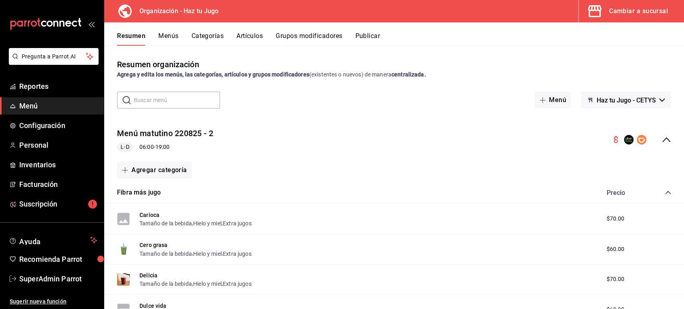
click at [662, 140] on icon "collapse-menu-row" at bounding box center [667, 140] width 10 height 10
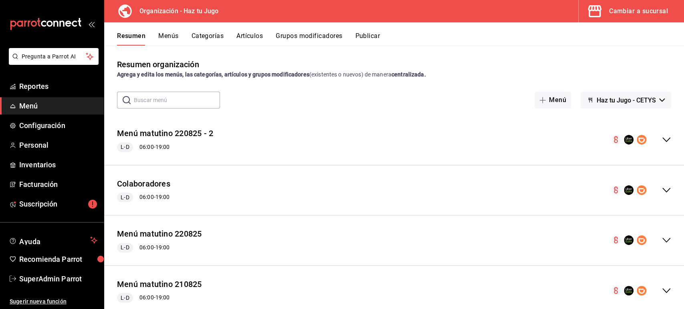
click at [597, 102] on span "Haz tu Jugo - CETYS" at bounding box center [626, 101] width 59 height 8
click at [600, 83] on div at bounding box center [342, 154] width 684 height 309
click at [374, 36] on button "Publicar" at bounding box center [367, 39] width 25 height 14
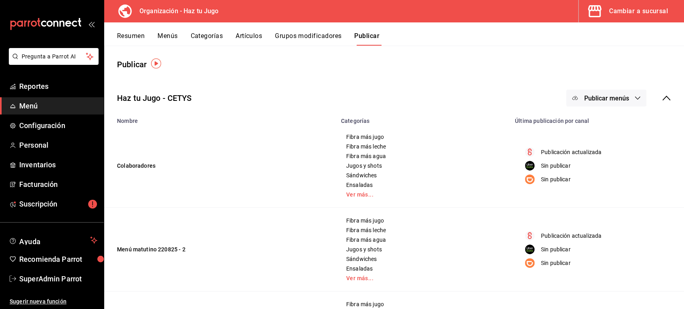
click at [137, 34] on button "Resumen" at bounding box center [131, 39] width 28 height 14
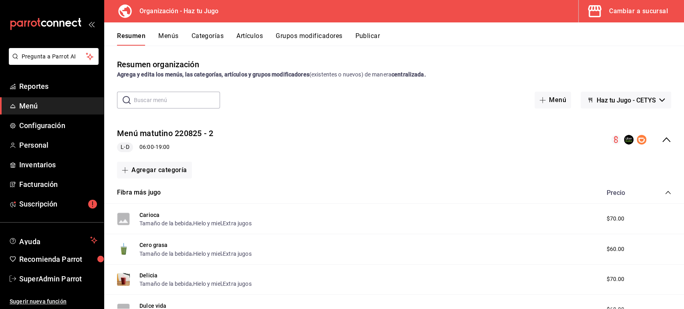
click at [170, 33] on button "Menús" at bounding box center [168, 39] width 20 height 14
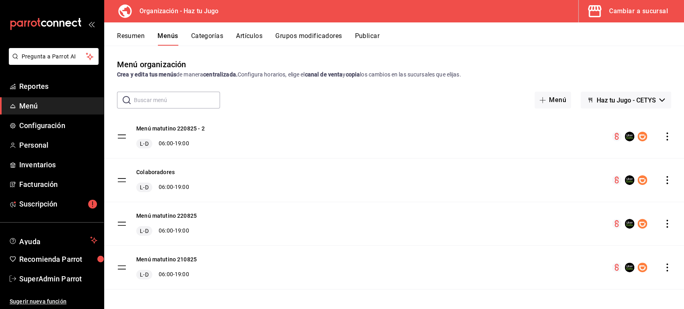
click at [633, 4] on button "Cambiar a sucursal" at bounding box center [628, 11] width 99 height 22
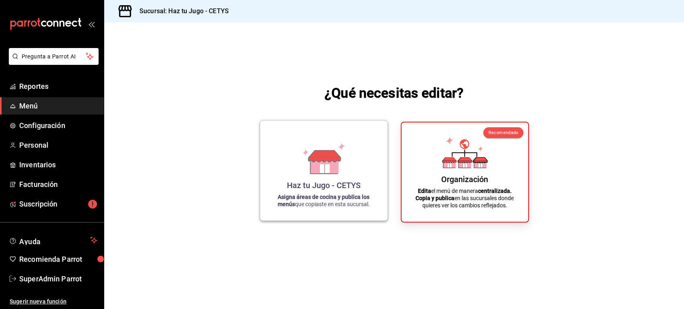
drag, startPoint x: 497, startPoint y: 99, endPoint x: 322, endPoint y: 172, distance: 189.2
click at [322, 172] on icon at bounding box center [324, 168] width 10 height 9
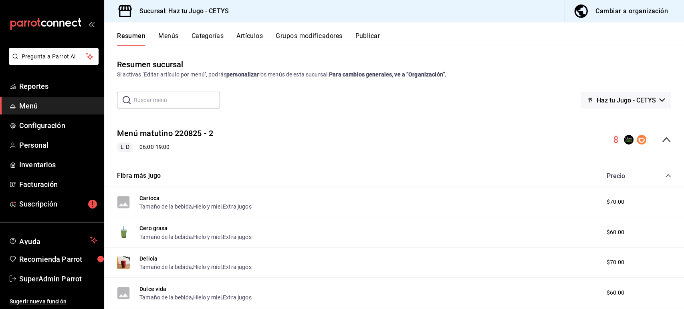
click at [663, 139] on icon "collapse-menu-row" at bounding box center [667, 139] width 8 height 5
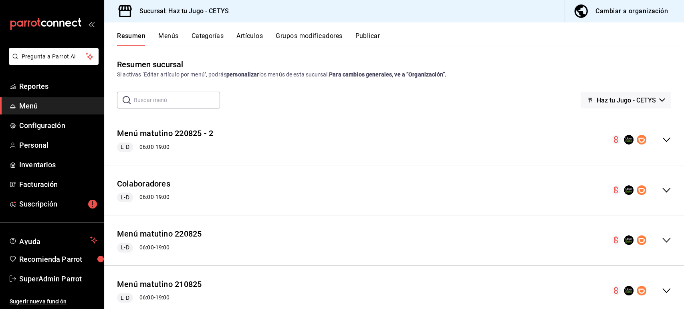
scroll to position [22, 0]
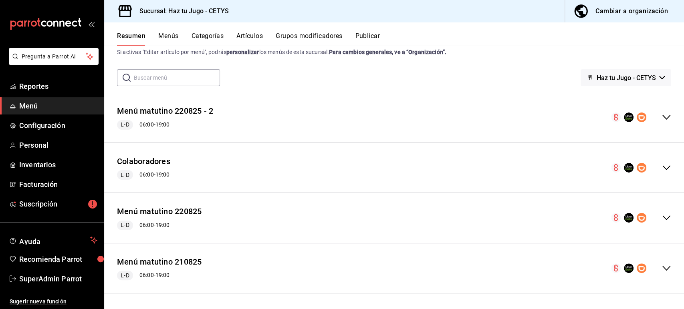
click at [601, 12] on div "Cambiar a organización" at bounding box center [632, 11] width 73 height 11
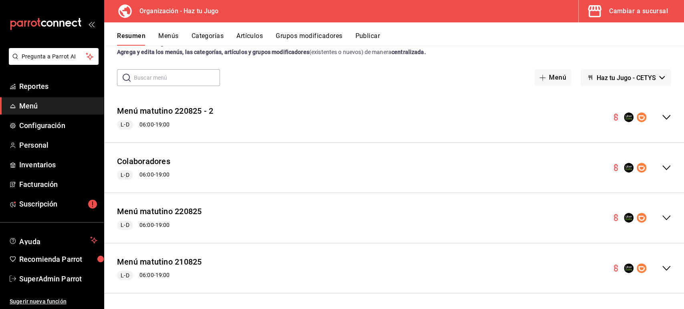
click at [662, 218] on icon "collapse-menu-row" at bounding box center [667, 218] width 10 height 10
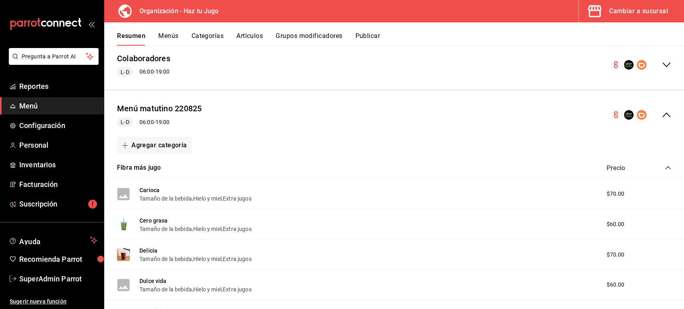
scroll to position [132, 0]
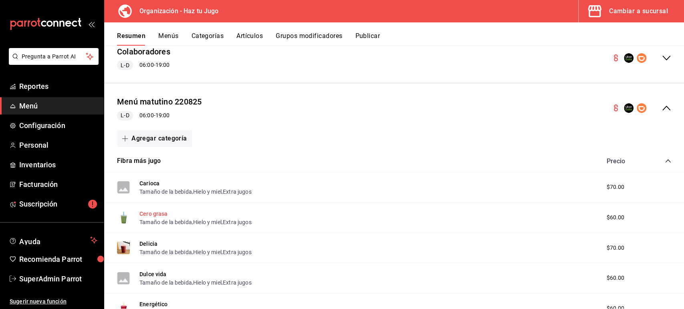
click at [154, 214] on button "Cero grasa" at bounding box center [153, 214] width 28 height 8
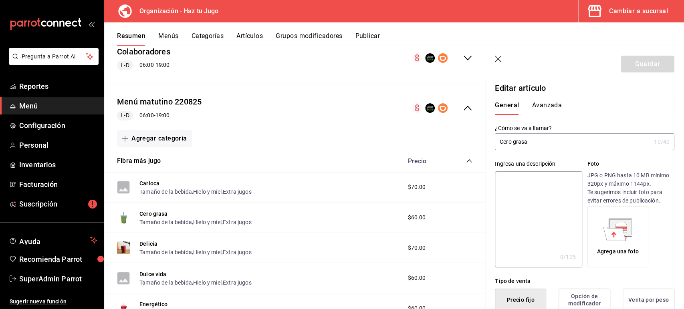
type input "$60.00"
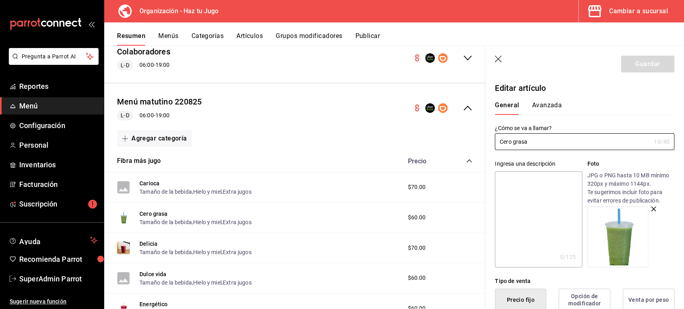
click at [548, 105] on button "Avanzada" at bounding box center [547, 108] width 30 height 14
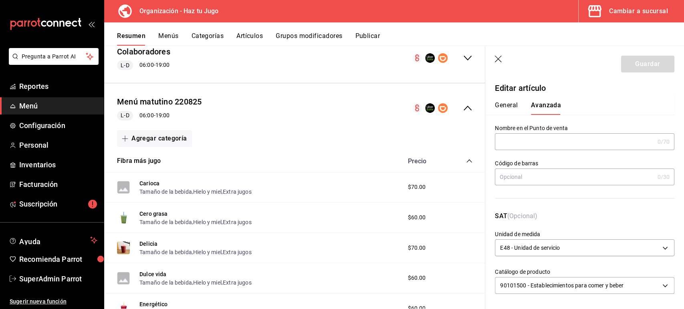
click at [510, 109] on button "General" at bounding box center [506, 108] width 23 height 14
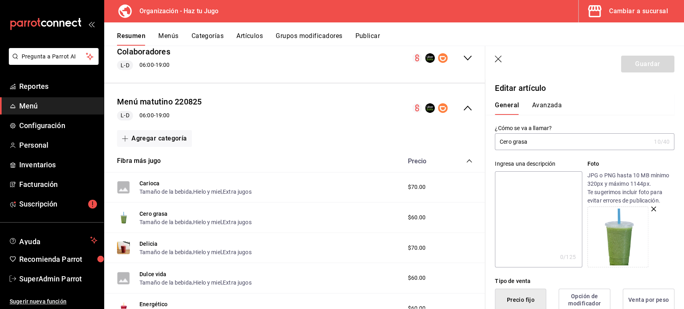
click at [555, 106] on button "Avanzada" at bounding box center [547, 108] width 30 height 14
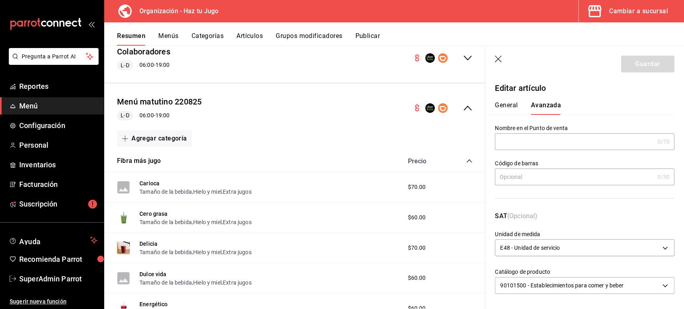
click at [516, 104] on button "General" at bounding box center [506, 108] width 23 height 14
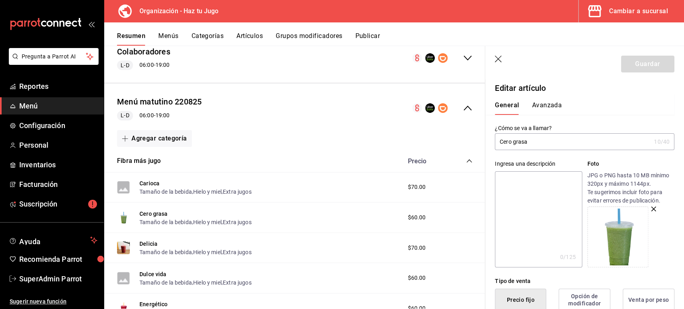
click at [542, 105] on button "Avanzada" at bounding box center [547, 108] width 30 height 14
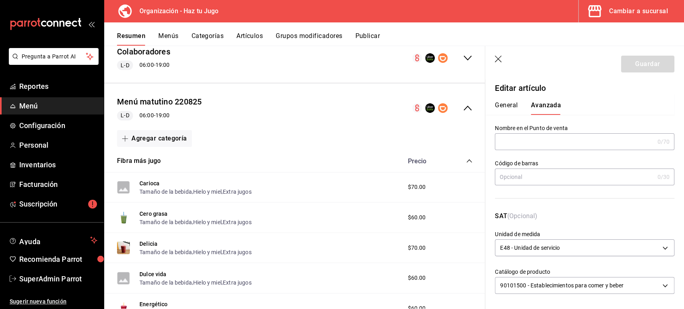
click at [503, 103] on button "General" at bounding box center [506, 108] width 23 height 14
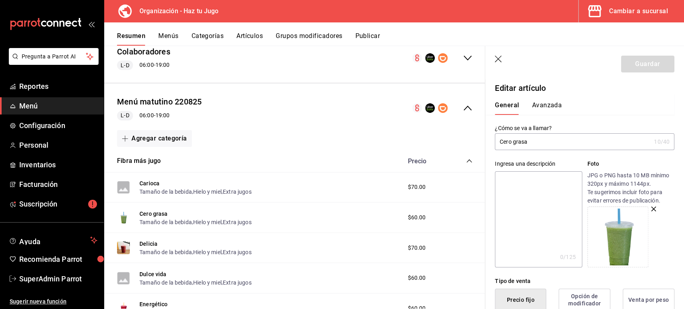
click at [544, 106] on button "Avanzada" at bounding box center [547, 108] width 30 height 14
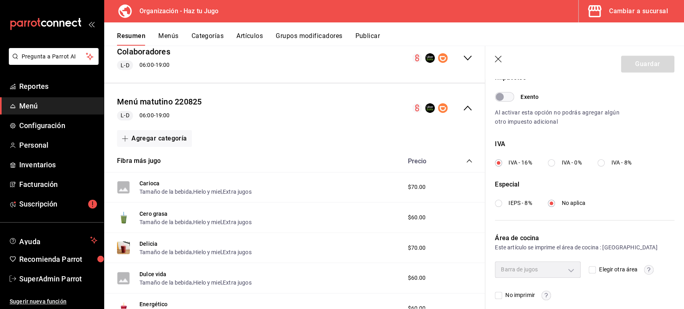
scroll to position [256, 0]
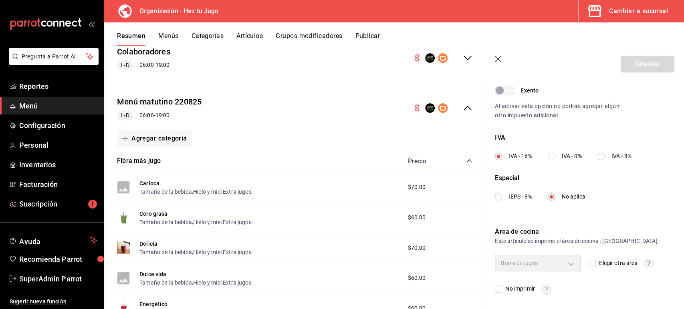
click at [621, 29] on div "Resumen Menús Categorías Artículos Grupos modificadores Publicar" at bounding box center [394, 33] width 580 height 23
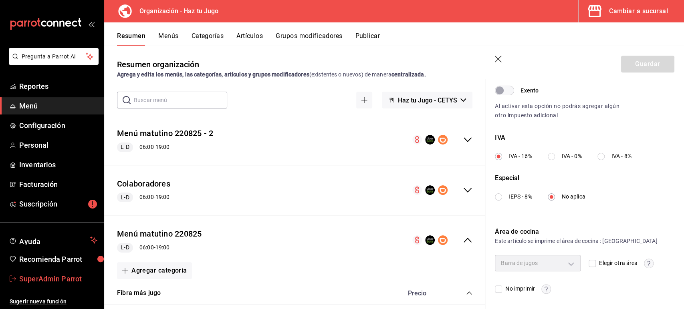
click at [50, 285] on link "SuperAdmin Parrot" at bounding box center [52, 279] width 104 height 17
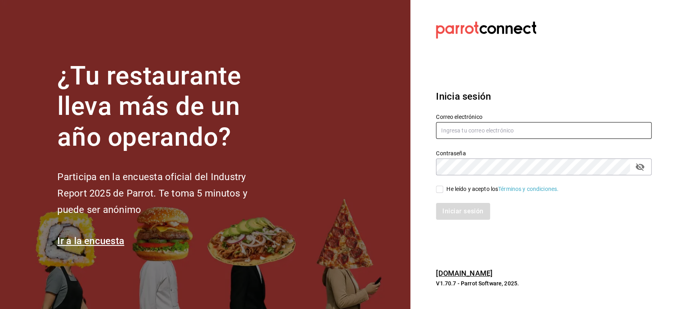
click at [451, 130] on input "text" at bounding box center [544, 130] width 216 height 17
paste input "haztujugo@uabc.com"
type input "haztujugo@uabc.com"
click at [445, 184] on div "He leído y acepto los Términos y condiciones." at bounding box center [538, 185] width 225 height 18
click at [445, 188] on span "He leído y acepto los Términos y condiciones." at bounding box center [500, 189] width 115 height 8
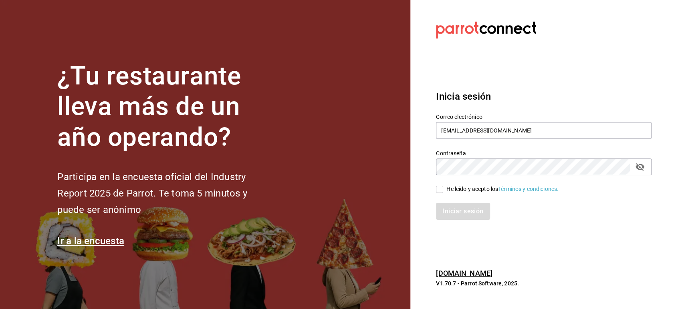
click at [443, 188] on input "He leído y acepto los Términos y condiciones." at bounding box center [439, 189] width 7 height 7
checkbox input "true"
click at [447, 212] on button "Iniciar sesión" at bounding box center [463, 211] width 55 height 17
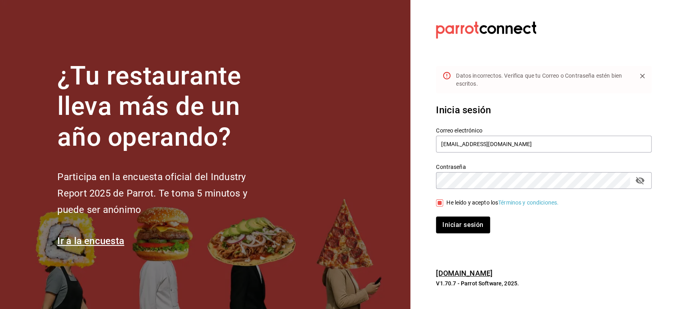
click at [640, 180] on icon "passwordField" at bounding box center [640, 181] width 10 height 10
click at [469, 220] on button "Iniciar sesión" at bounding box center [463, 225] width 55 height 17
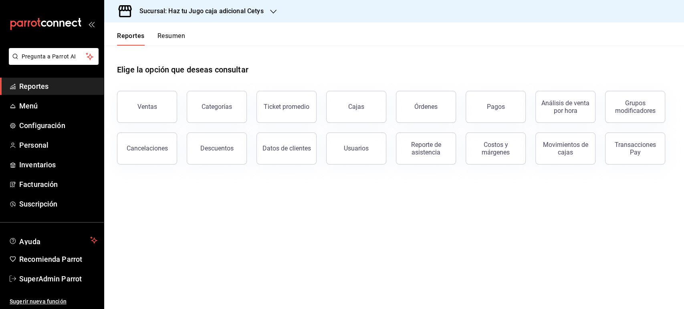
click at [230, 15] on h3 "Sucursal: Haz tu Jugo caja adicional Cetys" at bounding box center [198, 11] width 131 height 10
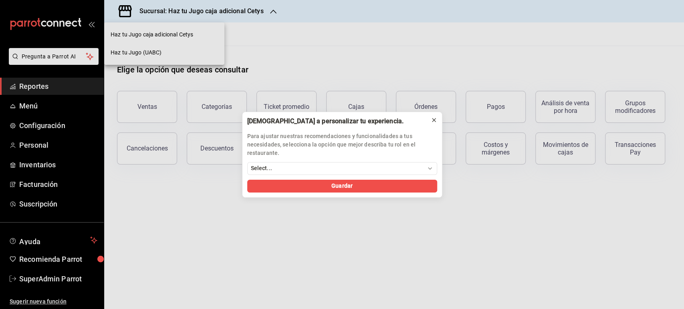
click at [436, 120] on icon at bounding box center [434, 120] width 6 height 6
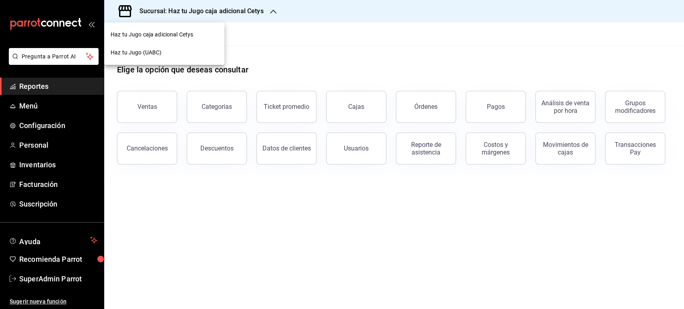
click at [31, 108] on div at bounding box center [342, 154] width 684 height 309
click at [29, 107] on span "Menú" at bounding box center [58, 106] width 78 height 11
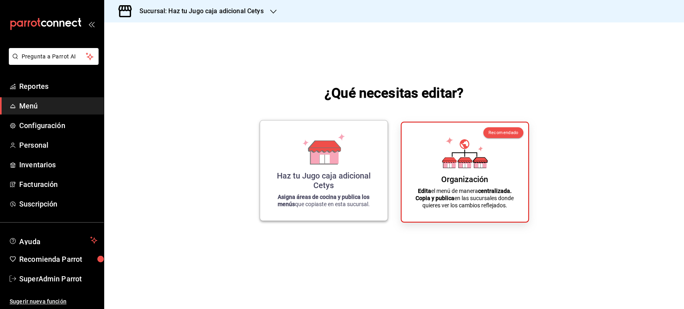
click at [327, 163] on icon at bounding box center [324, 159] width 10 height 9
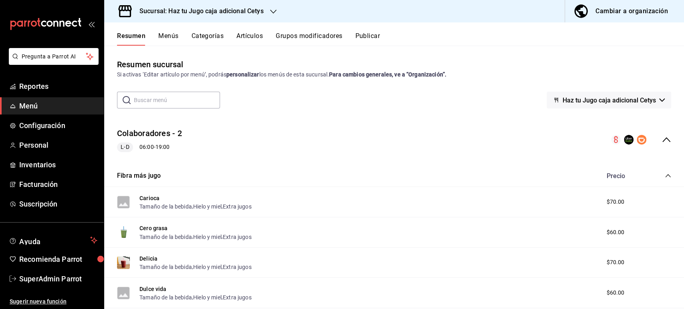
click at [665, 141] on div "Colaboradores - 2 L-D 06:00 - 19:00" at bounding box center [394, 139] width 580 height 37
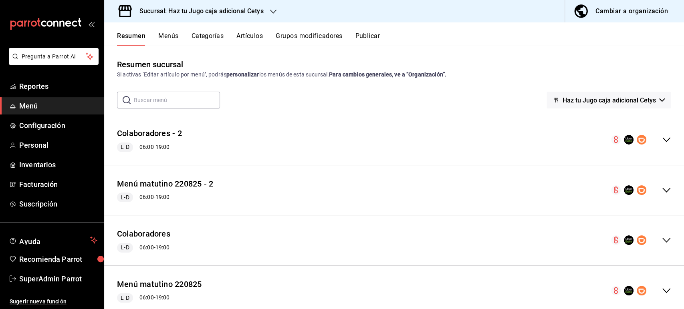
scroll to position [22, 0]
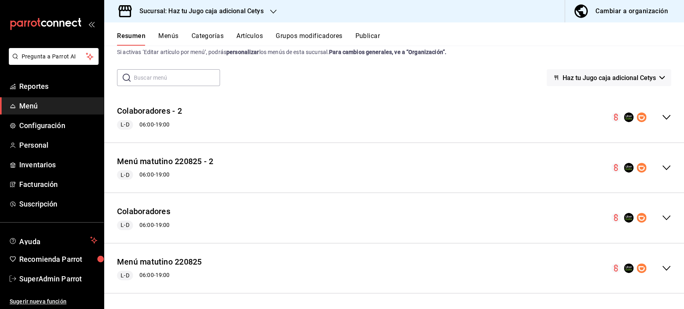
click at [538, 40] on div "Resumen Menús Categorías Artículos Grupos modificadores Publicar" at bounding box center [400, 39] width 567 height 14
click at [154, 113] on button "Colaboradores - 2" at bounding box center [149, 111] width 65 height 12
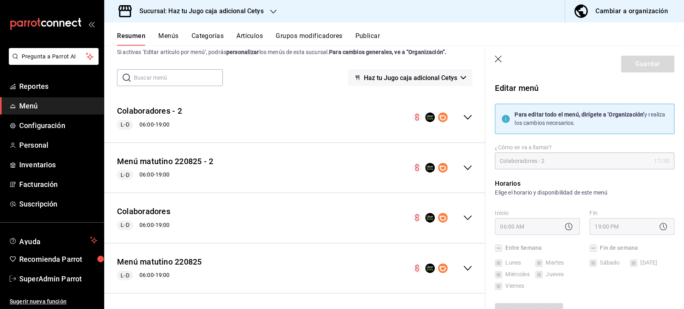
click at [498, 57] on icon "button" at bounding box center [499, 60] width 8 height 8
checkbox input "false"
type input "1758822370647"
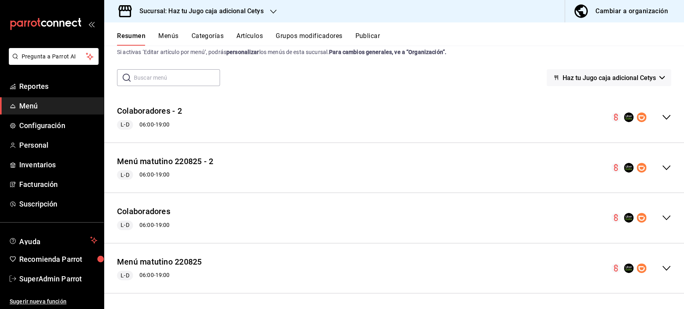
checkbox input "false"
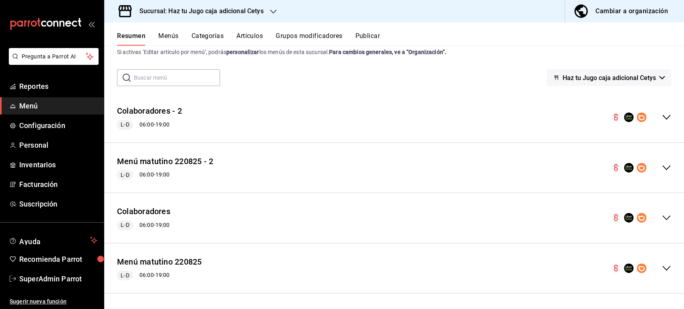
checkbox input "false"
click at [174, 156] on button "Menú matutino 220825 - 2" at bounding box center [165, 162] width 96 height 12
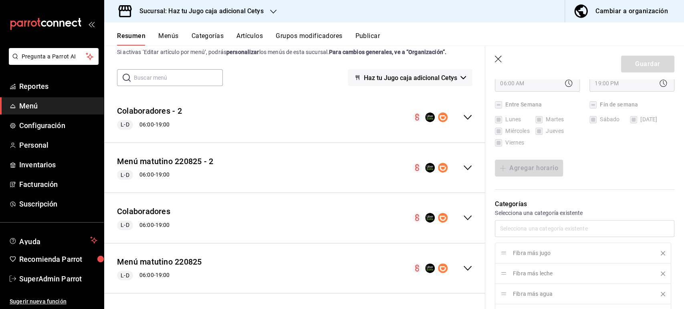
scroll to position [113, 0]
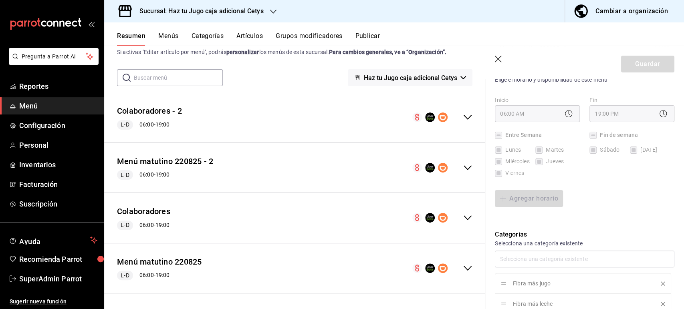
click at [497, 61] on icon "button" at bounding box center [499, 60] width 8 height 8
checkbox input "false"
type input "1758822374362"
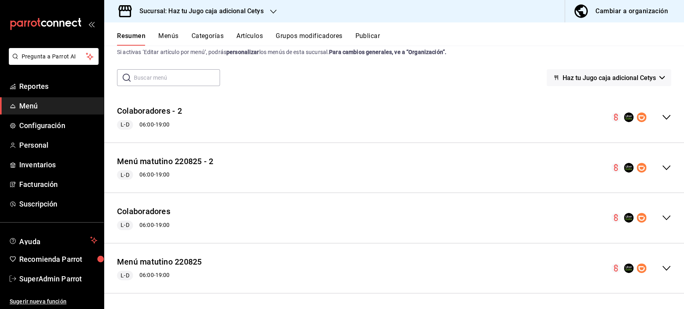
checkbox input "false"
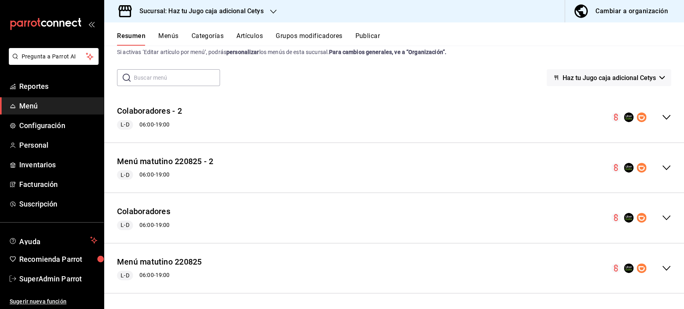
checkbox input "false"
click at [662, 119] on icon "collapse-menu-row" at bounding box center [667, 118] width 10 height 10
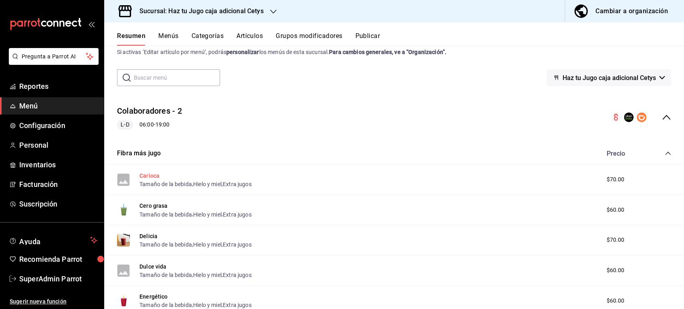
click at [154, 173] on button "Carioca" at bounding box center [149, 176] width 20 height 8
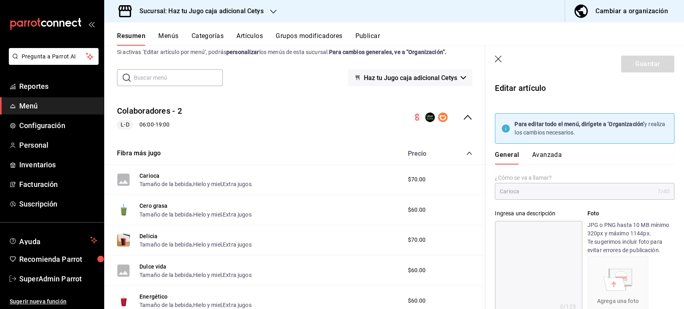
type input "$70.00"
click at [549, 154] on button "Avanzada" at bounding box center [547, 158] width 30 height 14
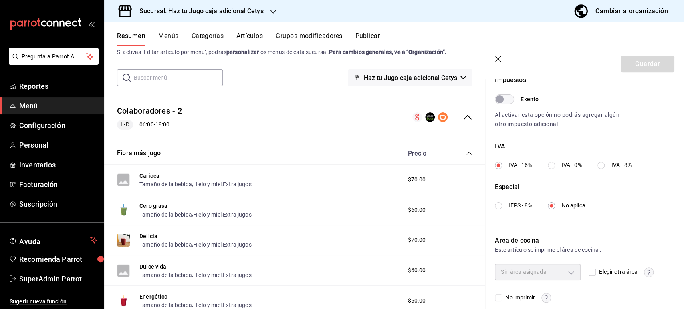
scroll to position [305, 0]
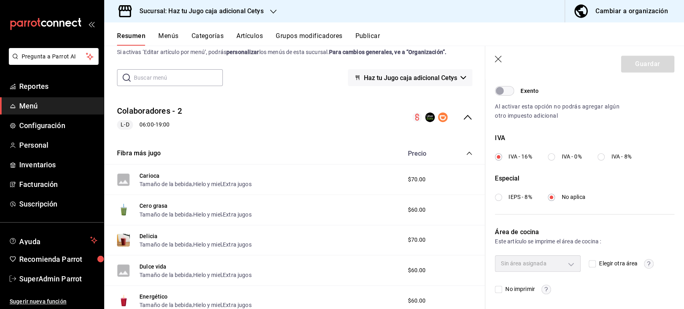
click at [497, 59] on icon "button" at bounding box center [499, 60] width 8 height 8
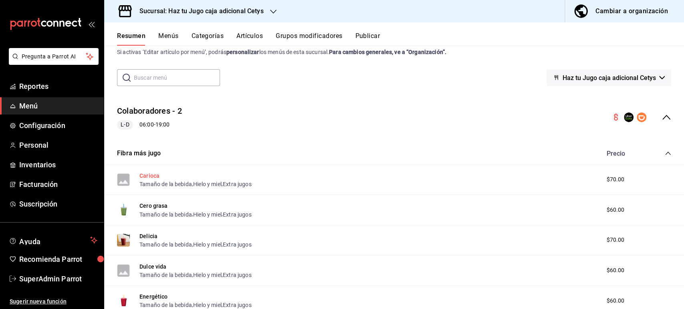
click at [146, 175] on button "Carioca" at bounding box center [149, 176] width 20 height 8
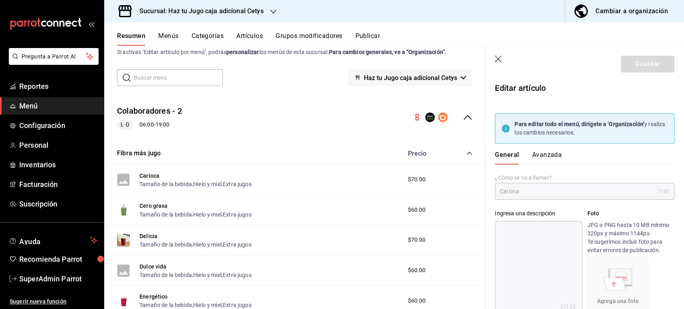
click at [555, 153] on button "Avanzada" at bounding box center [547, 158] width 30 height 14
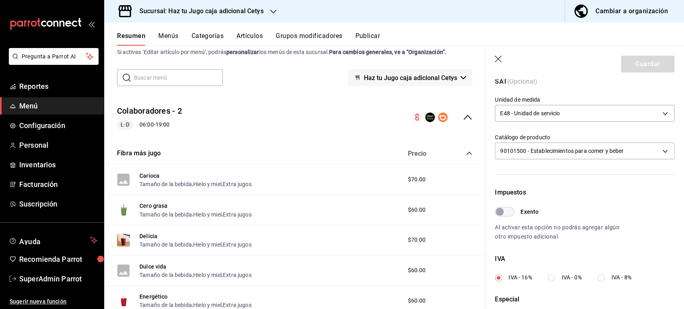
scroll to position [305, 0]
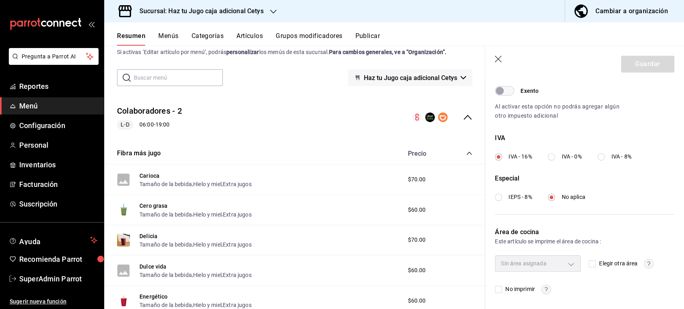
click at [497, 59] on icon "button" at bounding box center [499, 60] width 8 height 8
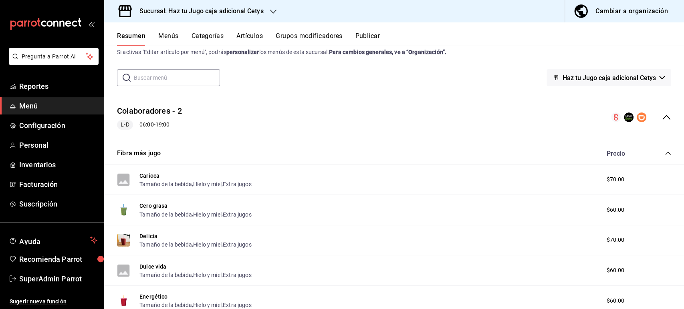
click at [602, 14] on div "Cambiar a organización" at bounding box center [632, 11] width 73 height 11
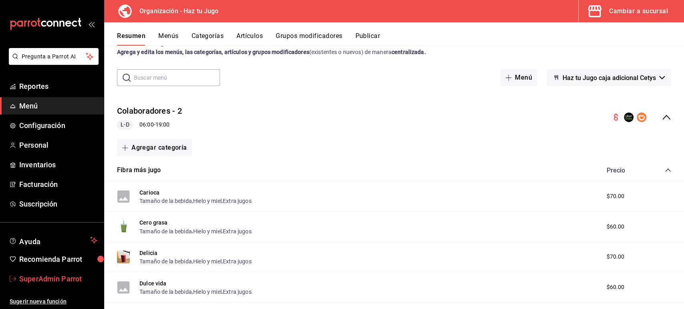
click at [60, 273] on link "SuperAdmin Parrot" at bounding box center [52, 279] width 104 height 17
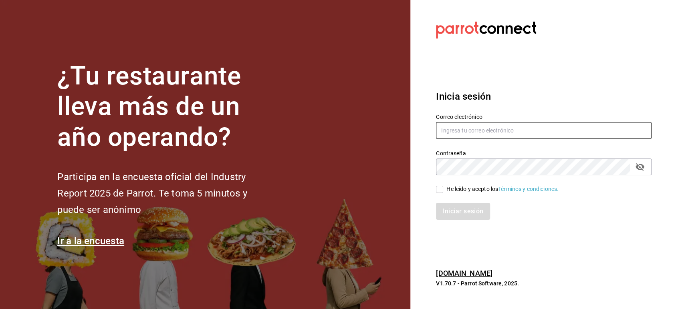
click at [474, 129] on input "text" at bounding box center [544, 130] width 216 height 17
paste input "haztujugo@cetys.com"
type input "haztujugo@cetys.com"
click at [441, 186] on input "He leído y acepto los Términos y condiciones." at bounding box center [439, 189] width 7 height 7
checkbox input "true"
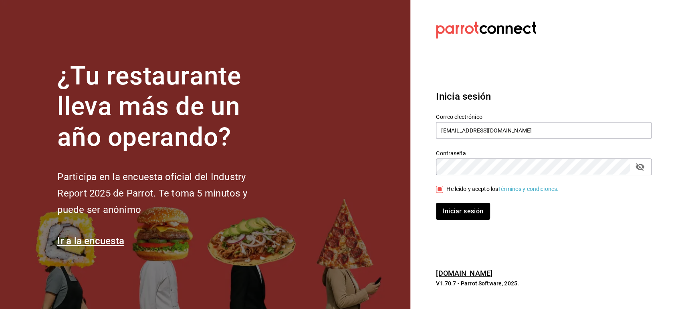
click at [636, 170] on icon "passwordField" at bounding box center [640, 167] width 10 height 10
click at [436, 203] on button "Iniciar sesión" at bounding box center [463, 211] width 54 height 17
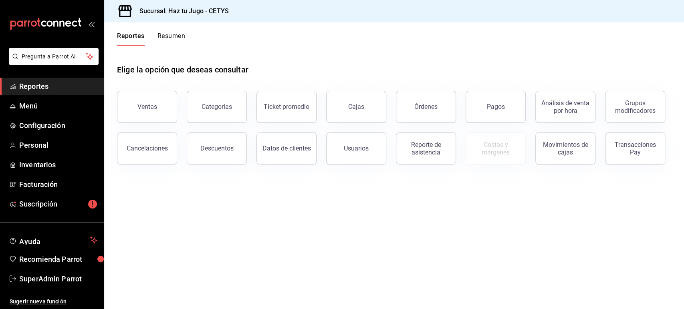
click at [40, 87] on span "Reportes" at bounding box center [58, 86] width 78 height 11
click at [44, 109] on span "Menú" at bounding box center [58, 106] width 78 height 11
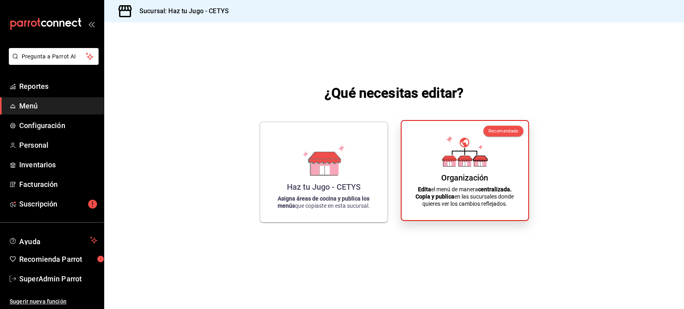
click at [433, 160] on div "Organización Edita el menú de manera centralizada. Copia y publica en las sucur…" at bounding box center [464, 170] width 107 height 87
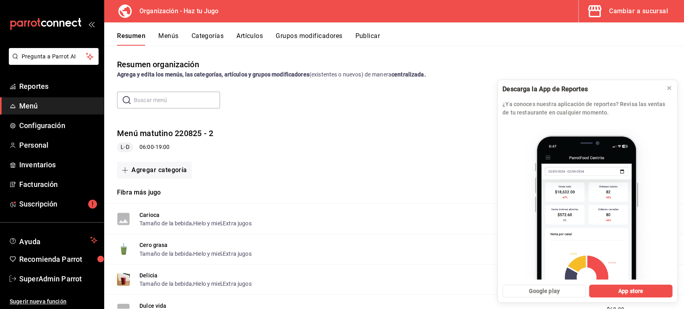
click at [369, 34] on button "Publicar" at bounding box center [367, 39] width 25 height 14
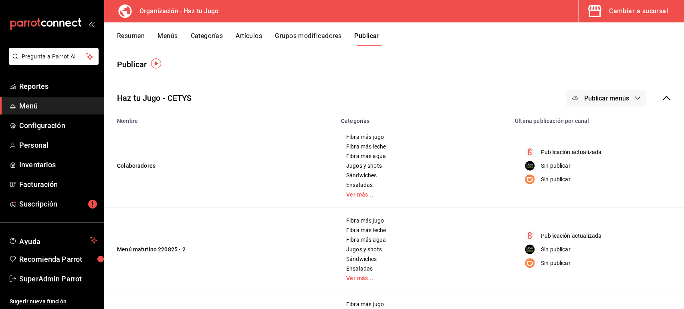
click at [621, 93] on button "Publicar menús" at bounding box center [606, 98] width 80 height 17
click at [384, 71] on div at bounding box center [342, 154] width 684 height 309
click at [166, 38] on button "Menús" at bounding box center [168, 39] width 20 height 14
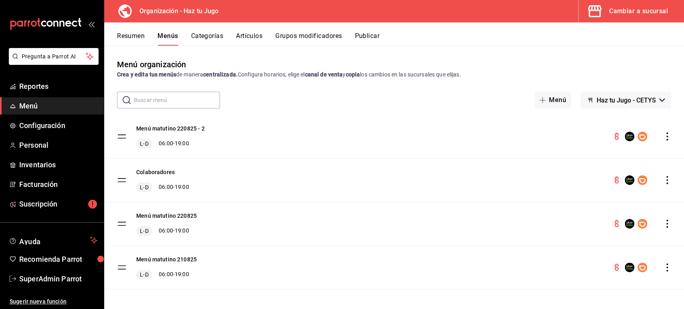
click at [663, 137] on icon "actions" at bounding box center [667, 137] width 8 height 8
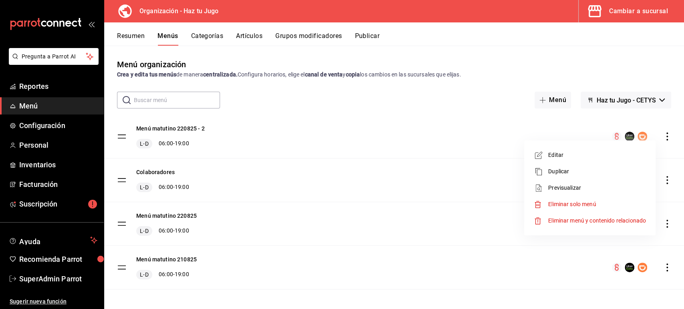
click at [509, 81] on div at bounding box center [342, 154] width 684 height 309
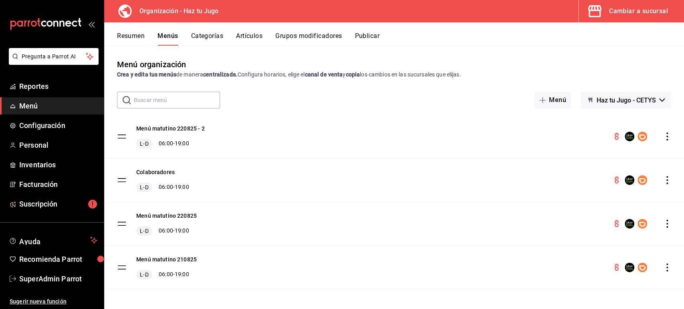
click at [368, 35] on button "Publicar" at bounding box center [367, 39] width 25 height 14
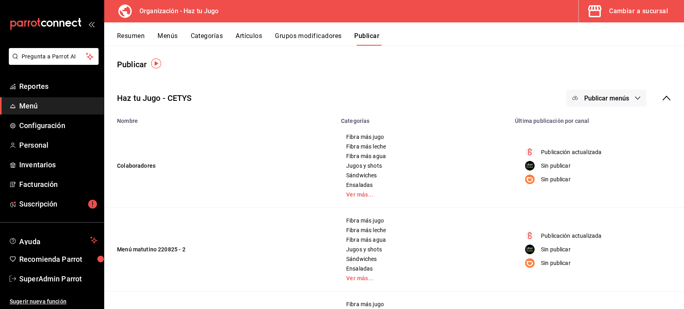
click at [536, 32] on div "Resumen Menús Categorías Artículos Grupos modificadores Publicar" at bounding box center [400, 39] width 567 height 14
click at [196, 55] on main "Publicar Haz tu Jugo - CETYS Publicar menús Nombre Categorías Última publicació…" at bounding box center [394, 246] width 580 height 400
click at [186, 113] on th "Nombre" at bounding box center [220, 118] width 232 height 11
click at [253, 58] on main "Publicar Haz tu Jugo - CETYS Publicar menús Nombre Categorías Última publicació…" at bounding box center [394, 246] width 580 height 400
click at [515, 46] on main "Publicar Haz tu Jugo - CETYS Publicar menús Nombre Categorías Última publicació…" at bounding box center [394, 246] width 580 height 400
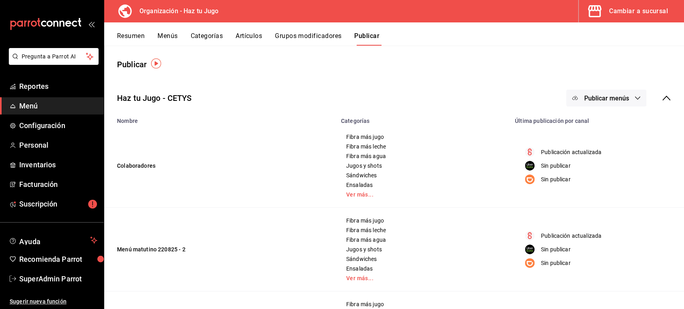
click at [628, 12] on div "Cambiar a sucursal" at bounding box center [638, 11] width 59 height 11
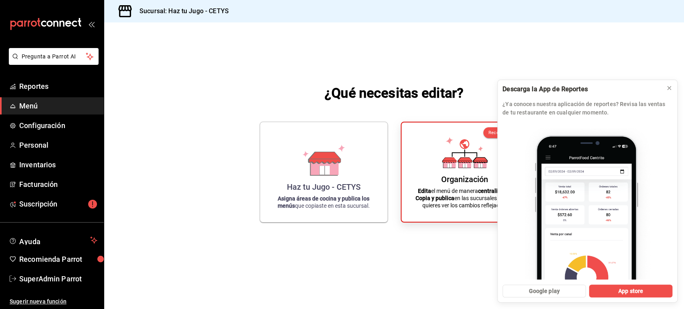
click at [165, 70] on div "¿Qué necesitas editar? Haz tu Jugo - CETYS Asigna áreas de cocina y publica los…" at bounding box center [394, 152] width 580 height 261
click at [532, 46] on div "¿Qué necesitas editar? Haz tu Jugo - CETYS Asigna áreas de cocina y publica los…" at bounding box center [394, 152] width 580 height 261
click at [670, 87] on icon at bounding box center [669, 88] width 3 height 3
